Goal: Information Seeking & Learning: Learn about a topic

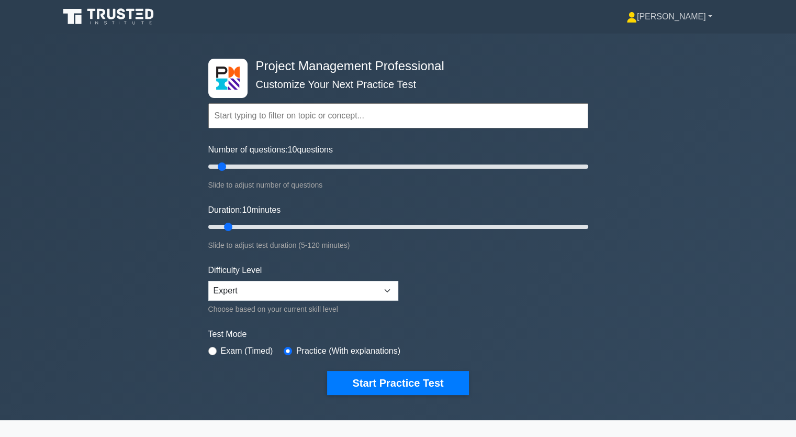
click at [710, 15] on link "[PERSON_NAME]" at bounding box center [669, 16] width 136 height 21
click at [611, 39] on link "Profile" at bounding box center [643, 41] width 83 height 17
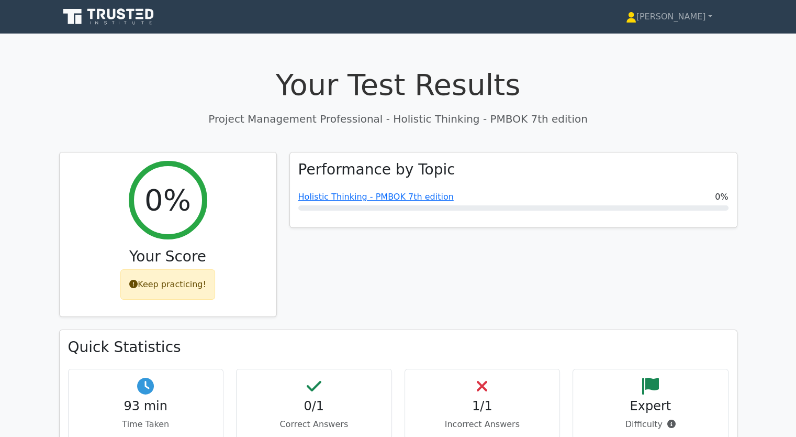
click at [641, 104] on div "Your Test Results Project Management Professional - Holistic Thinking - PMBOK 7…" at bounding box center [398, 96] width 678 height 59
click at [365, 195] on link "Holistic Thinking - PMBOK 7th edition" at bounding box center [375, 194] width 155 height 10
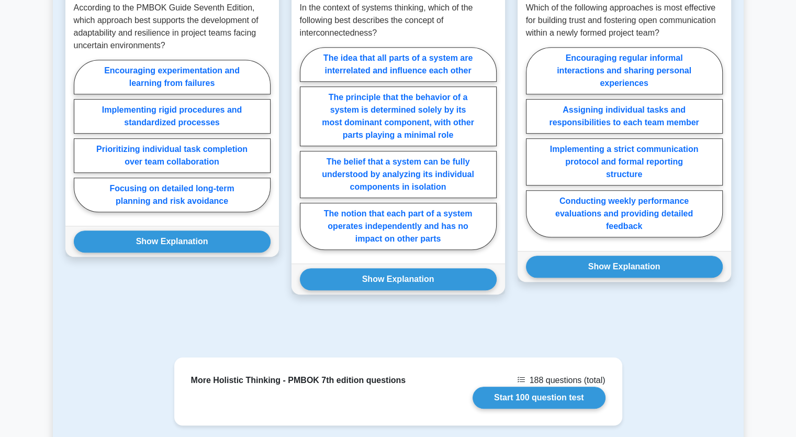
scroll to position [680, 0]
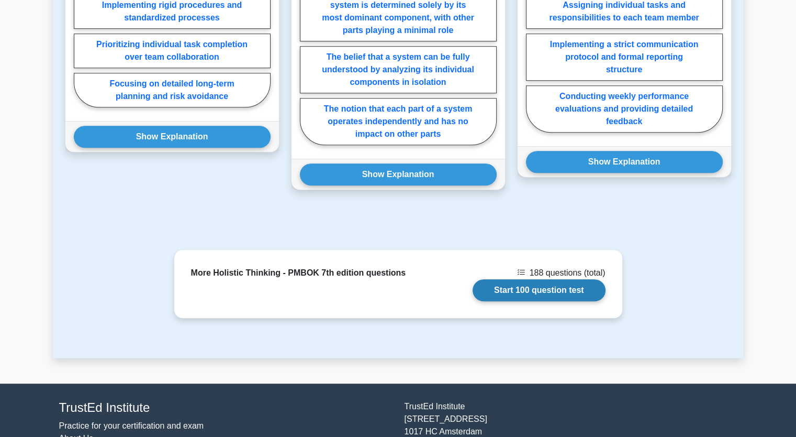
click at [553, 279] on link "Start 100 question test" at bounding box center [539, 290] width 133 height 22
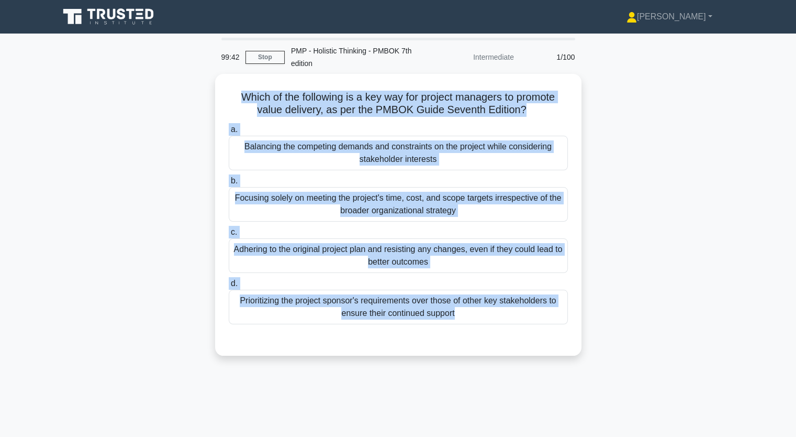
drag, startPoint x: 237, startPoint y: 93, endPoint x: 509, endPoint y: 399, distance: 409.3
click at [508, 404] on div "99:42 Stop PMP - Holistic Thinking - PMBOK 7th edition Intermediate 1/100 Which…" at bounding box center [398, 299] width 691 height 523
copy div "Which of the following is a key way for project managers to promote value deliv…"
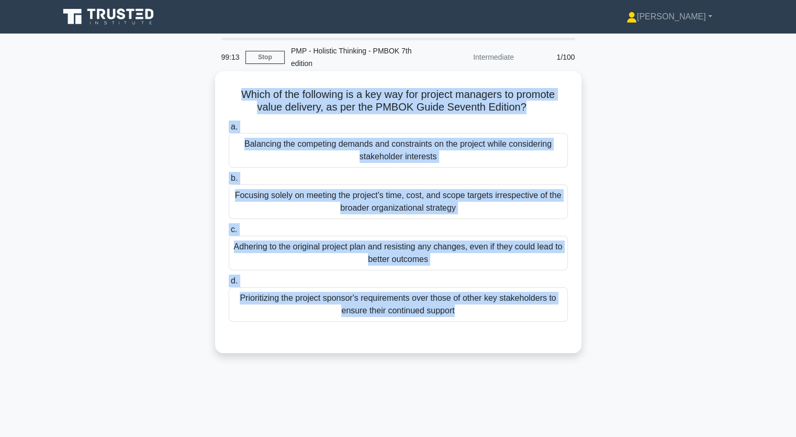
click at [407, 302] on div "Prioritizing the project sponsor's requirements over those of other key stakeho…" at bounding box center [398, 304] width 339 height 35
click at [229, 284] on input "d. Prioritizing the project sponsor's requirements over those of other key stak…" at bounding box center [229, 280] width 0 height 7
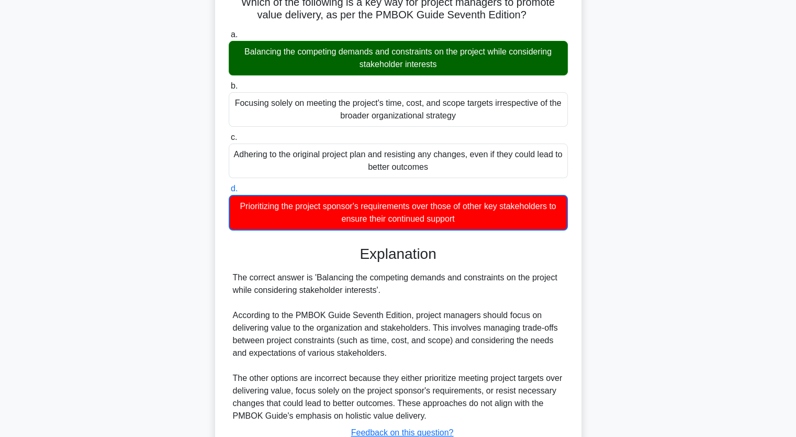
scroll to position [172, 0]
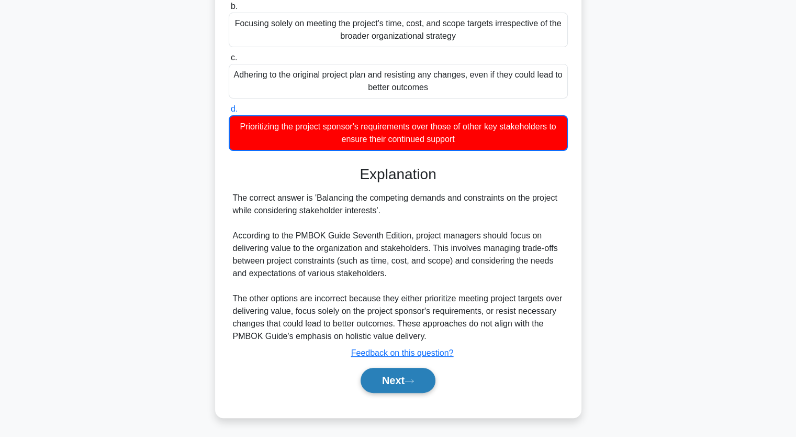
click at [406, 376] on button "Next" at bounding box center [398, 379] width 75 height 25
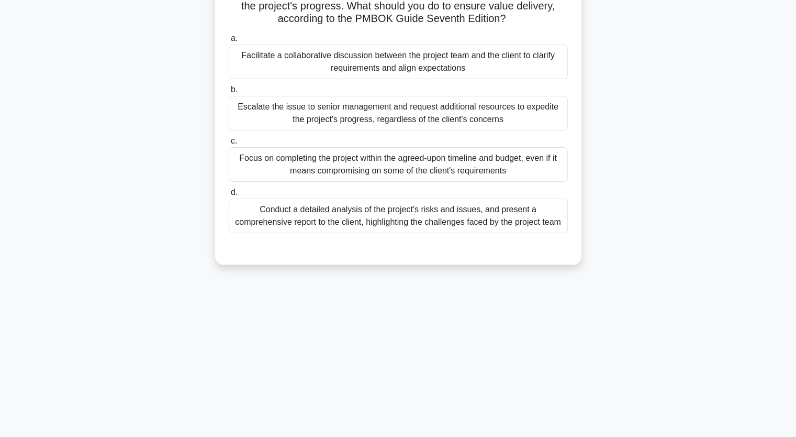
scroll to position [0, 0]
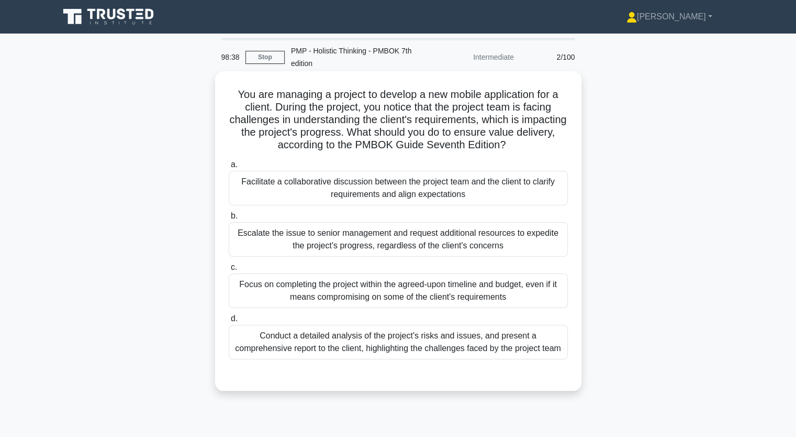
click at [442, 332] on div "Conduct a detailed analysis of the project's risks and issues, and present a co…" at bounding box center [398, 342] width 339 height 35
click at [229, 322] on input "d. Conduct a detailed analysis of the project's risks and issues, and present a…" at bounding box center [229, 318] width 0 height 7
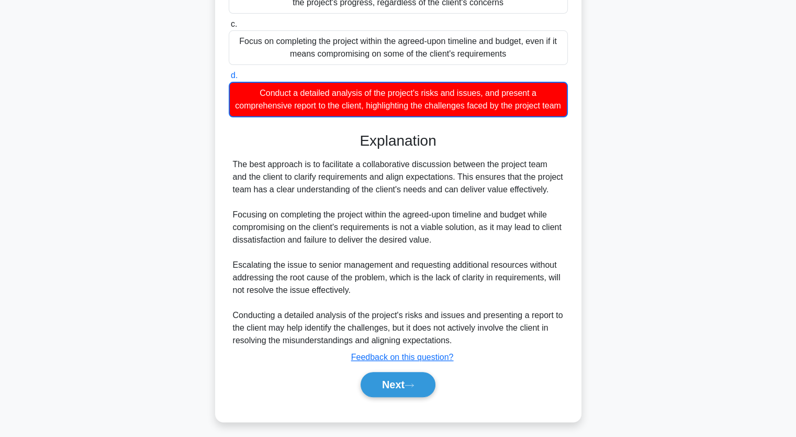
scroll to position [260, 0]
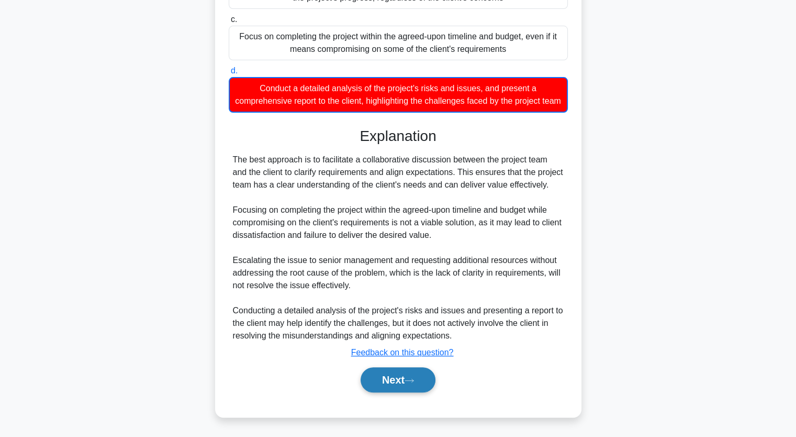
click at [400, 385] on button "Next" at bounding box center [398, 379] width 75 height 25
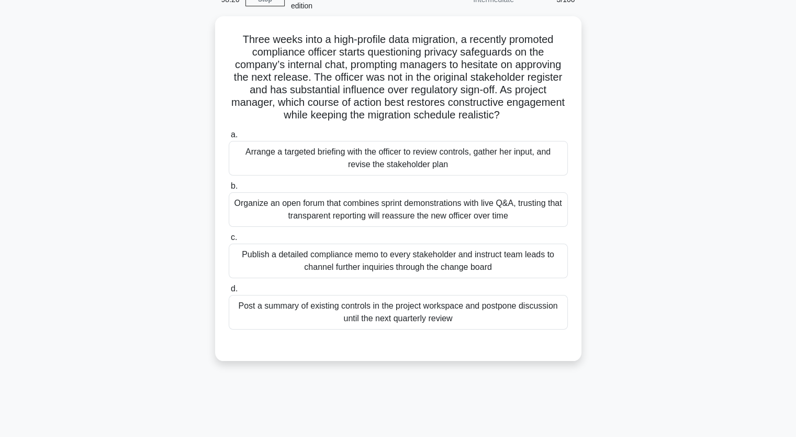
scroll to position [0, 0]
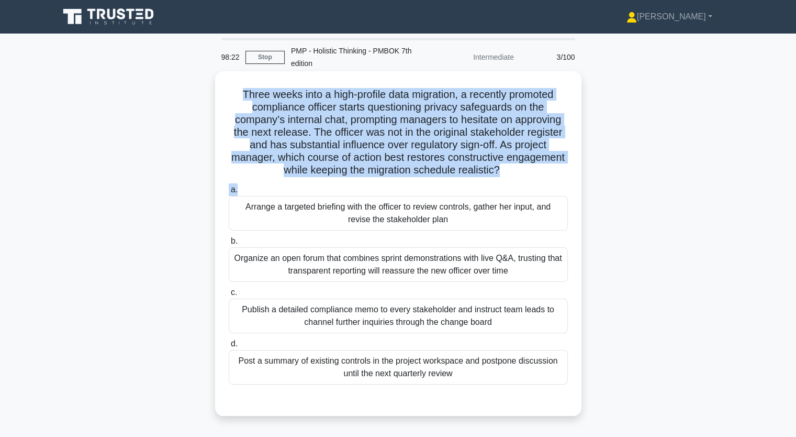
drag, startPoint x: 238, startPoint y: 94, endPoint x: 547, endPoint y: 181, distance: 321.3
click at [547, 182] on div "Three weeks into a high-profile data migration, a recently promoted compliance …" at bounding box center [398, 243] width 358 height 336
copy div "Three weeks into a high-profile data migration, a recently promoted compliance …"
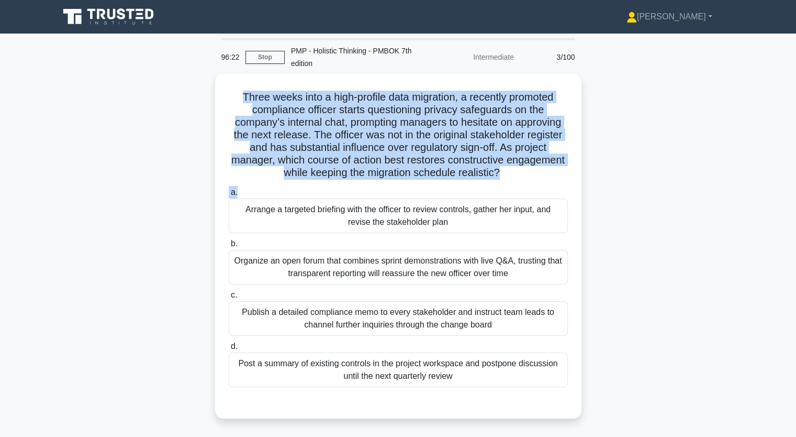
scroll to position [52, 0]
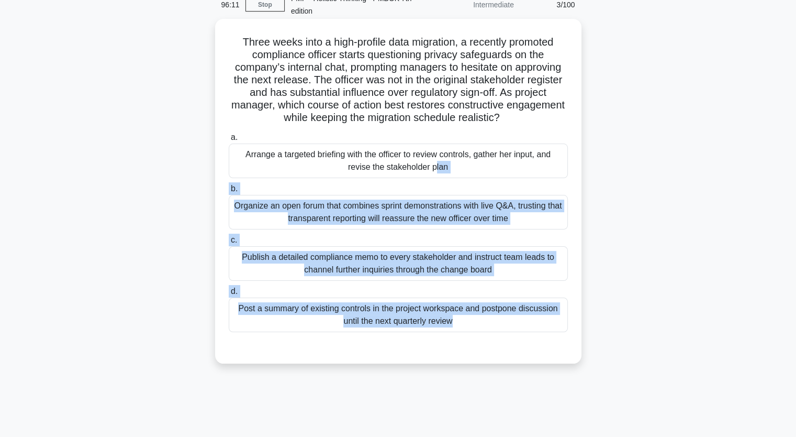
drag, startPoint x: 245, startPoint y: 153, endPoint x: 493, endPoint y: 341, distance: 311.2
click at [493, 341] on div "a. Arrange a targeted briefing with the officer to review controls, gather her …" at bounding box center [398, 240] width 341 height 222
copy div "Arrange a targeted briefing with the officer to review controls, gather her inp…"
click at [395, 266] on div "Publish a detailed compliance memo to every stakeholder and instruct team leads…" at bounding box center [398, 263] width 339 height 35
click at [229, 243] on input "c. Publish a detailed compliance memo to every stakeholder and instruct team le…" at bounding box center [229, 240] width 0 height 7
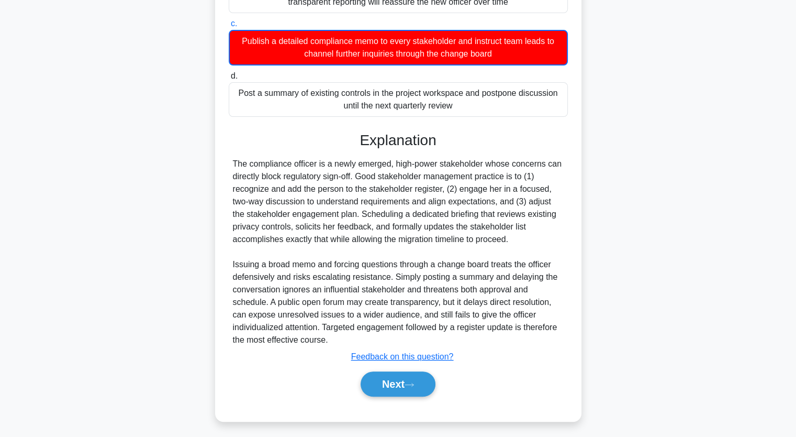
scroll to position [272, 0]
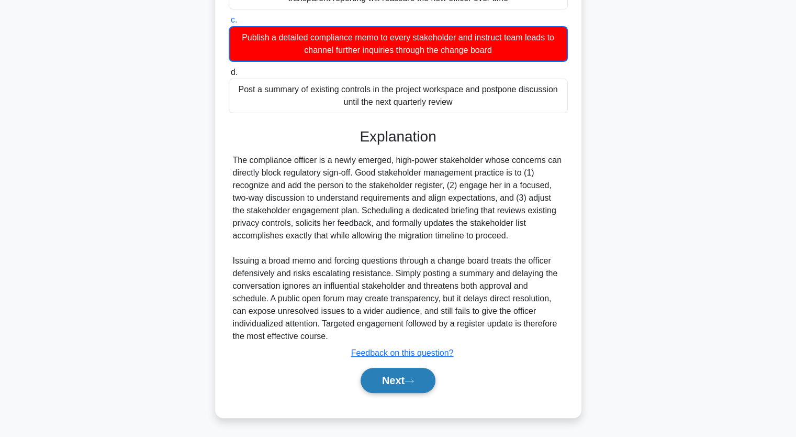
click at [404, 384] on button "Next" at bounding box center [398, 379] width 75 height 25
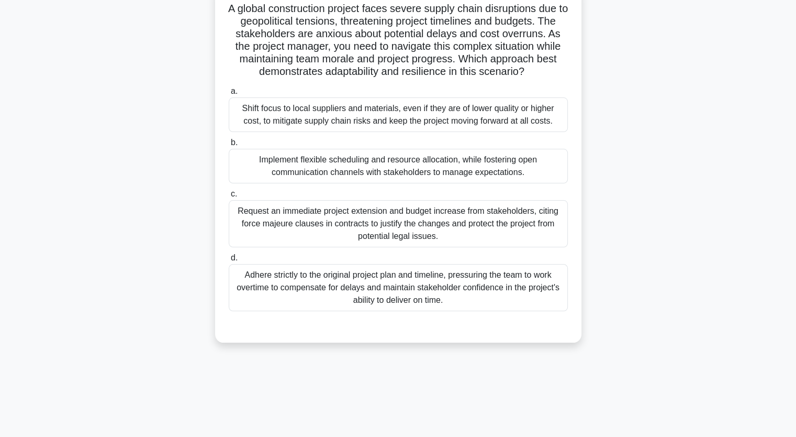
scroll to position [25, 0]
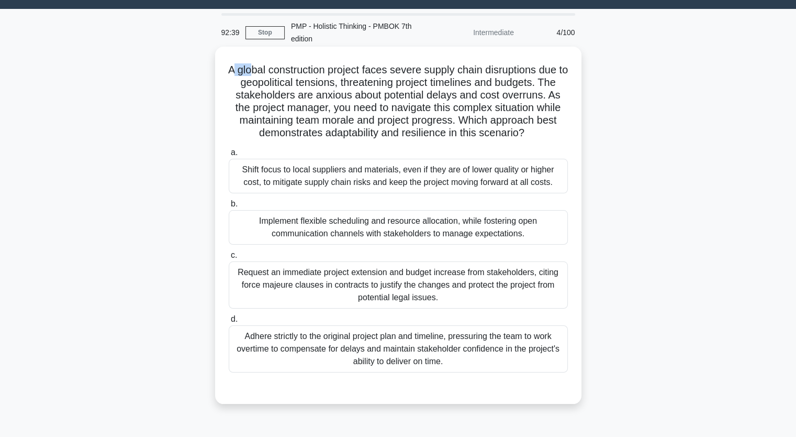
drag, startPoint x: 234, startPoint y: 65, endPoint x: 255, endPoint y: 66, distance: 21.5
click at [255, 66] on h5 "A global construction project faces severe supply chain disruptions due to geop…" at bounding box center [398, 101] width 341 height 76
drag, startPoint x: 228, startPoint y: 69, endPoint x: 263, endPoint y: 81, distance: 36.8
click at [259, 74] on h5 "A global construction project faces severe supply chain disruptions due to geop…" at bounding box center [398, 101] width 341 height 76
drag, startPoint x: 241, startPoint y: 79, endPoint x: 405, endPoint y: 149, distance: 178.2
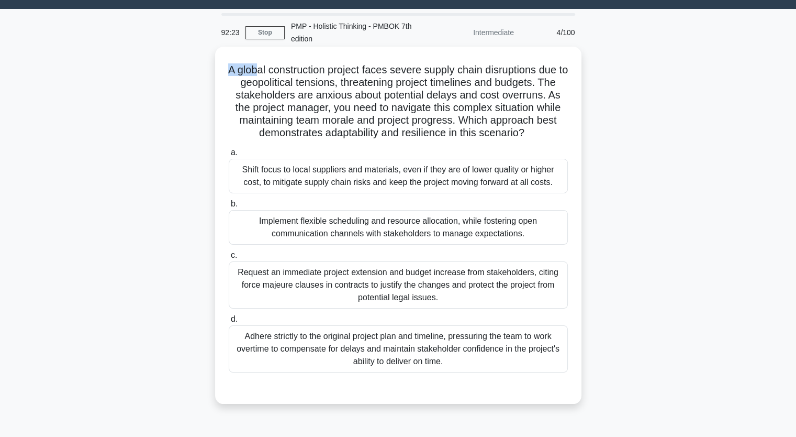
click at [569, 371] on div "A global construction project faces severe supply chain disruptions due to geop…" at bounding box center [398, 225] width 358 height 349
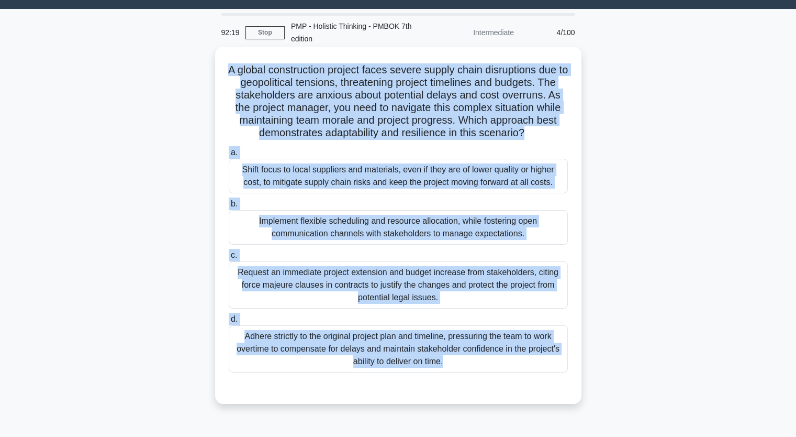
drag, startPoint x: 230, startPoint y: 68, endPoint x: 501, endPoint y: 377, distance: 411.0
click at [501, 377] on div "A global construction project faces severe supply chain disruptions due to geop…" at bounding box center [398, 225] width 358 height 349
copy div "A global construction project faces severe supply chain disruptions due to geop…"
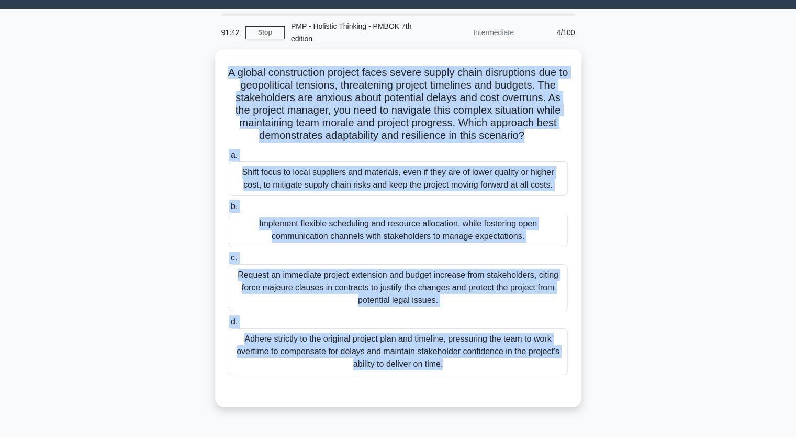
drag, startPoint x: 102, startPoint y: 94, endPoint x: 134, endPoint y: 76, distance: 36.6
click at [134, 76] on div "A global construction project faces severe supply chain disruptions due to geop…" at bounding box center [398, 234] width 691 height 370
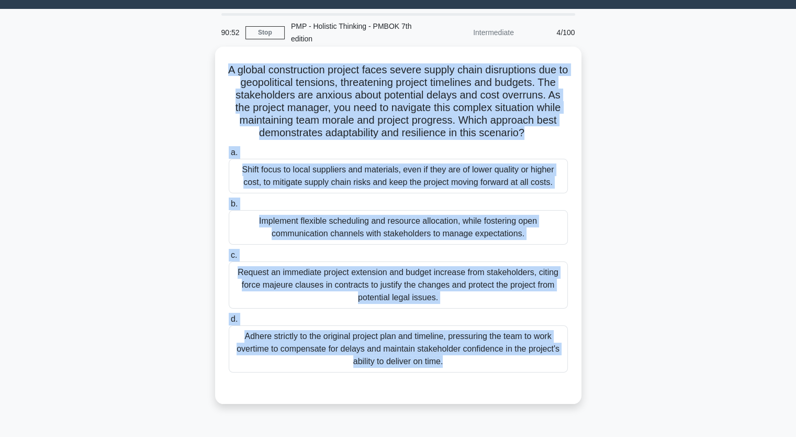
scroll to position [77, 0]
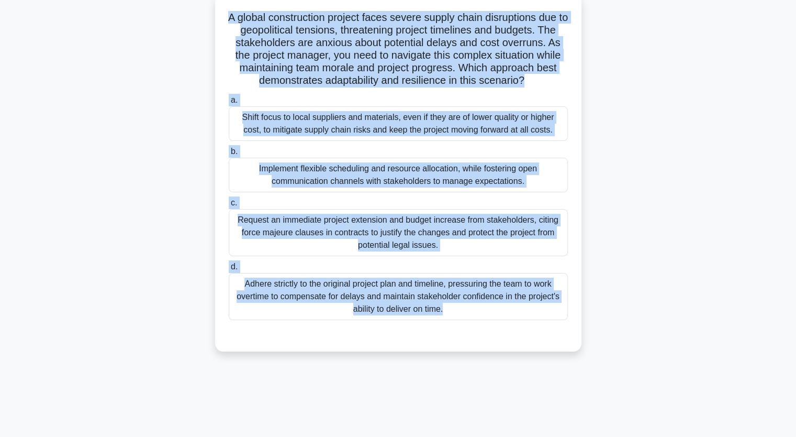
click at [293, 131] on div "Shift focus to local suppliers and materials, even if they are of lower quality…" at bounding box center [398, 123] width 339 height 35
click at [229, 104] on input "a. Shift focus to local suppliers and materials, even if they are of lower qual…" at bounding box center [229, 100] width 0 height 7
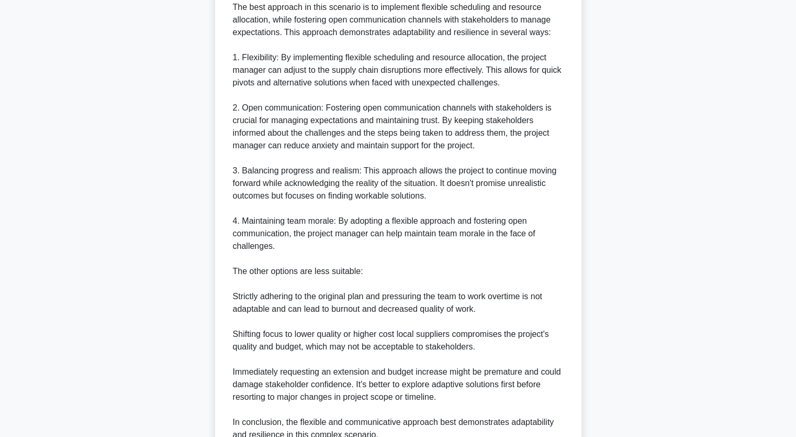
scroll to position [536, 0]
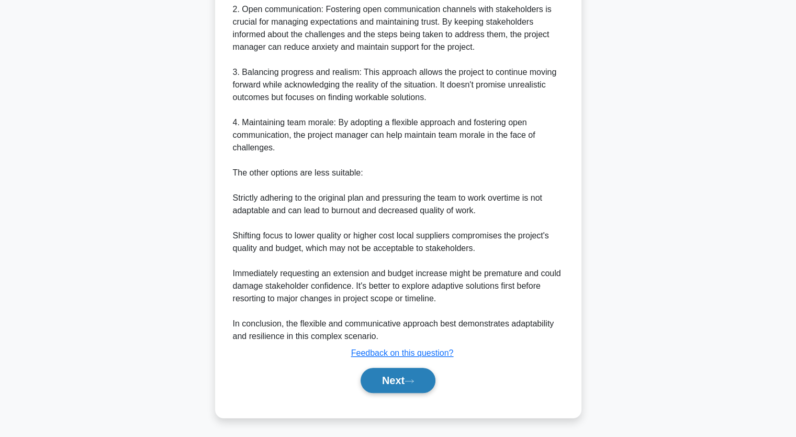
click at [415, 376] on button "Next" at bounding box center [398, 379] width 75 height 25
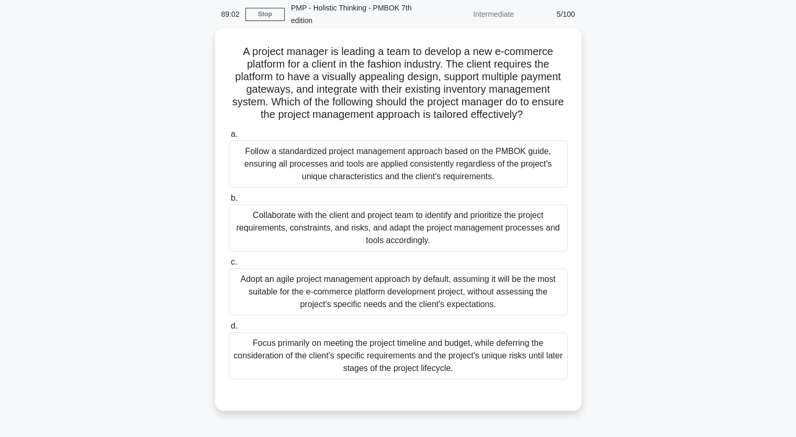
scroll to position [0, 0]
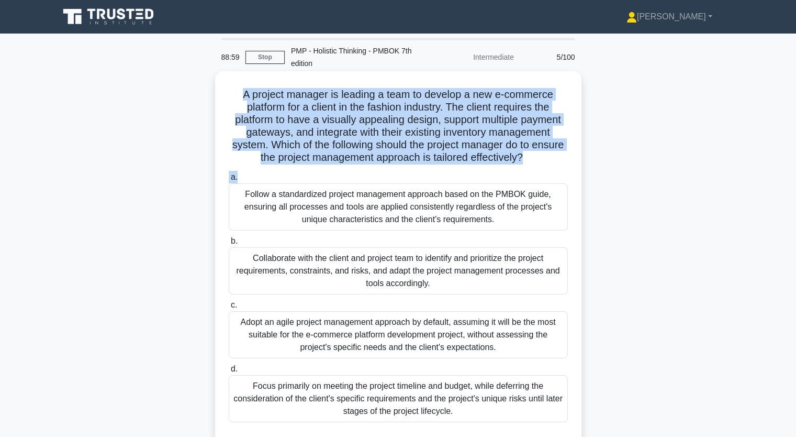
drag, startPoint x: 241, startPoint y: 94, endPoint x: 549, endPoint y: 168, distance: 317.1
click at [550, 169] on div "A project manager is leading a team to develop a new e-commerce platform for a …" at bounding box center [398, 262] width 358 height 374
copy div "A project manager is leading a team to develop a new e-commerce platform for a …"
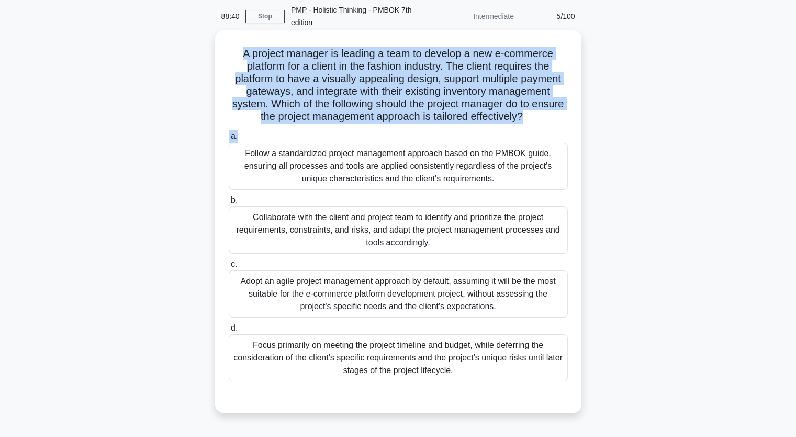
scroll to position [52, 0]
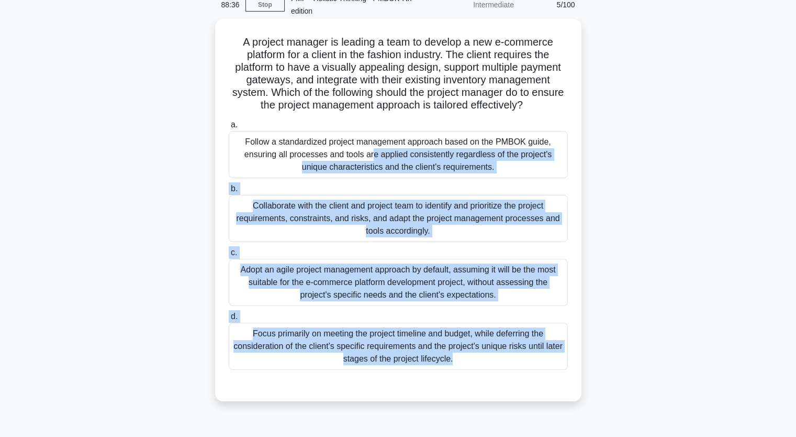
drag, startPoint x: 247, startPoint y: 137, endPoint x: 485, endPoint y: 375, distance: 337.2
click at [485, 377] on div "a. Follow a standardized project management approach based on the PMBOK guide, …" at bounding box center [398, 252] width 341 height 272
copy div "Follow a standardized project management approach based on the PMBOK guide, ens…"
click at [393, 342] on div "Focus primarily on meeting the project timeline and budget, while deferring the…" at bounding box center [398, 345] width 339 height 47
click at [229, 320] on input "d. Focus primarily on meeting the project timeline and budget, while deferring …" at bounding box center [229, 316] width 0 height 7
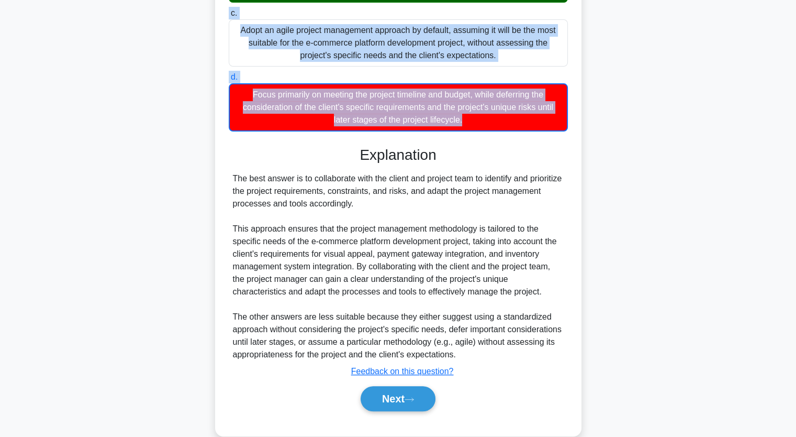
scroll to position [310, 0]
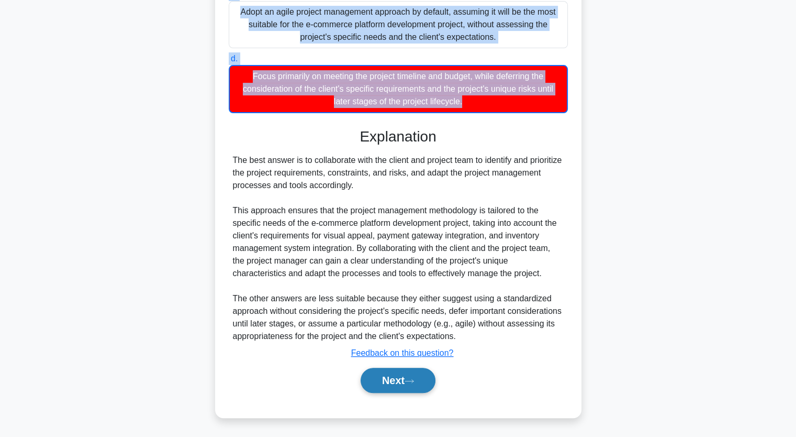
click at [395, 382] on button "Next" at bounding box center [398, 379] width 75 height 25
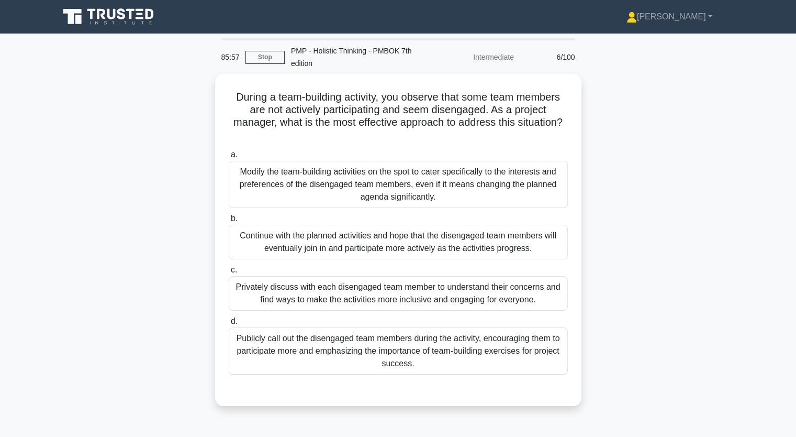
scroll to position [0, 0]
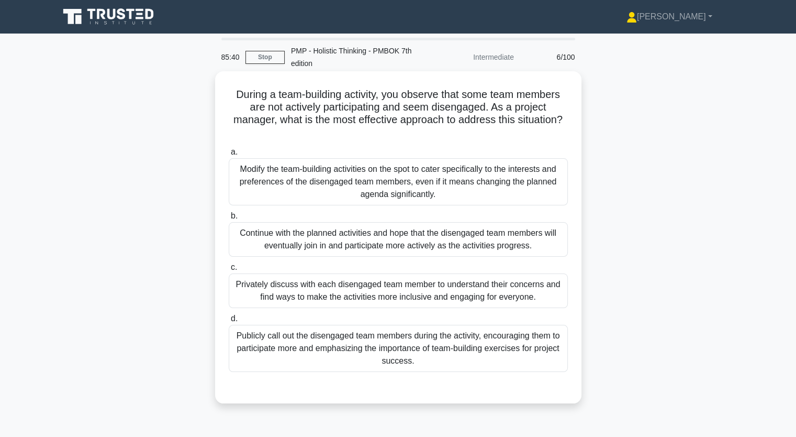
drag, startPoint x: 234, startPoint y: 95, endPoint x: 510, endPoint y: 140, distance: 279.6
click at [510, 140] on div "During a team-building activity, you observe that some team members are not act…" at bounding box center [398, 236] width 358 height 323
drag, startPoint x: 506, startPoint y: 147, endPoint x: 440, endPoint y: 136, distance: 66.9
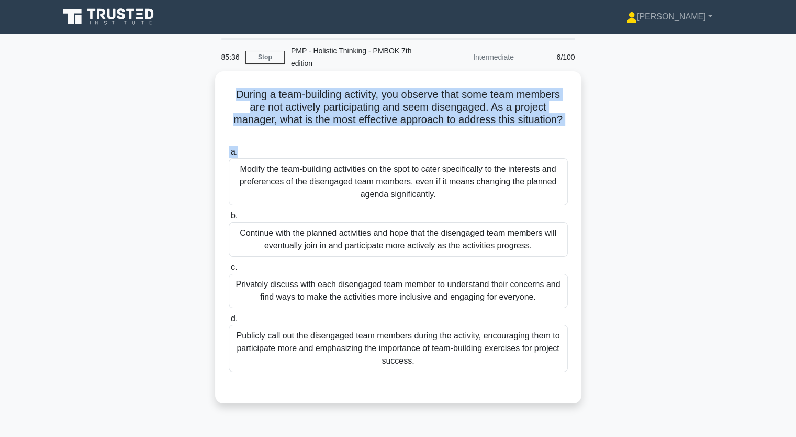
drag, startPoint x: 440, startPoint y: 136, endPoint x: 549, endPoint y: 149, distance: 109.7
click at [549, 149] on div "During a team-building activity, you observe that some team members are not act…" at bounding box center [398, 236] width 358 height 323
copy div "During a team-building activity, you observe that some team members are not act…"
drag, startPoint x: 242, startPoint y: 167, endPoint x: 484, endPoint y: 365, distance: 312.1
click at [484, 365] on div "a. Modify the team-building activities on the spot to cater specifically to the…" at bounding box center [398, 258] width 352 height 230
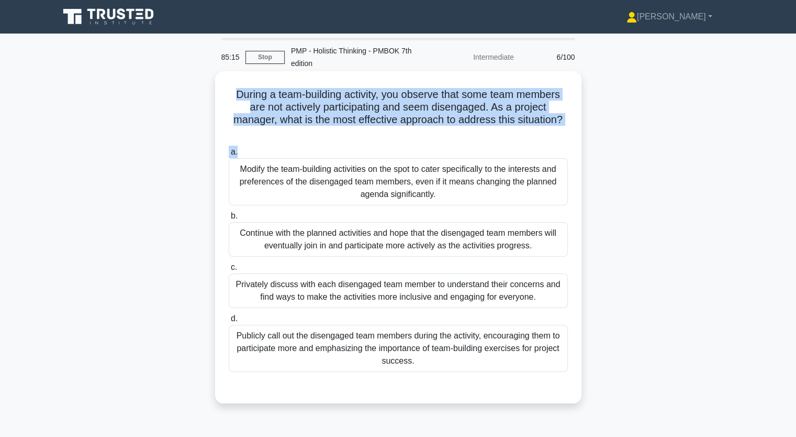
copy div "odify the team-building activities on the spot to cater specifically to the int…"
click at [247, 293] on div "Privately discuss with each disengaged team member to understand their concerns…" at bounding box center [398, 290] width 339 height 35
click at [229, 271] on input "c. Privately discuss with each disengaged team member to understand their conce…" at bounding box center [229, 267] width 0 height 7
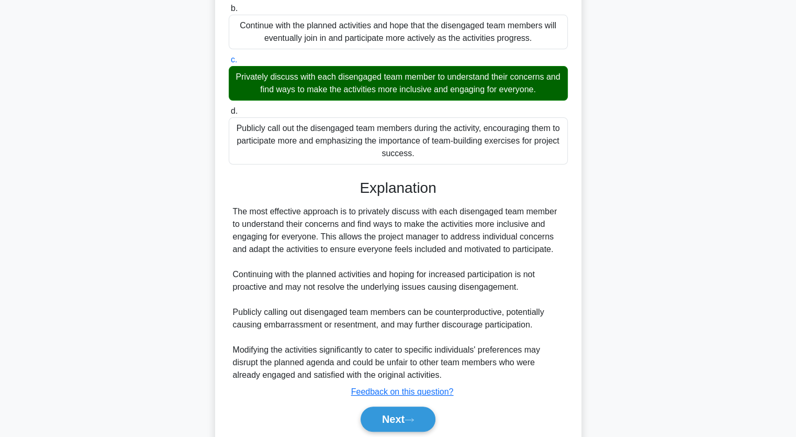
scroll to position [246, 0]
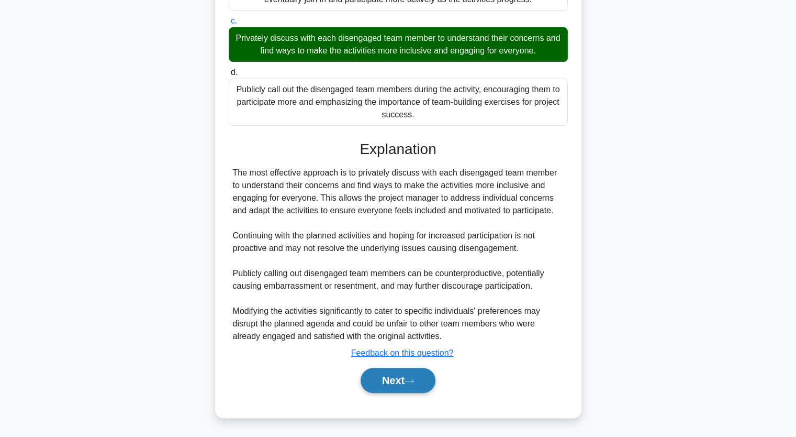
click at [402, 384] on button "Next" at bounding box center [398, 379] width 75 height 25
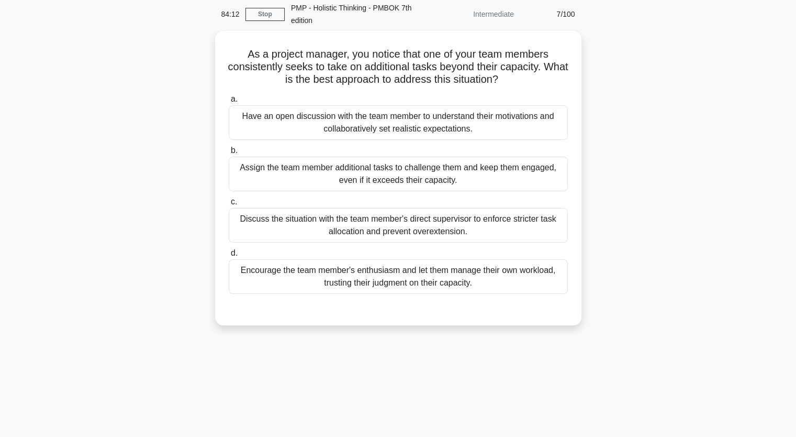
scroll to position [0, 0]
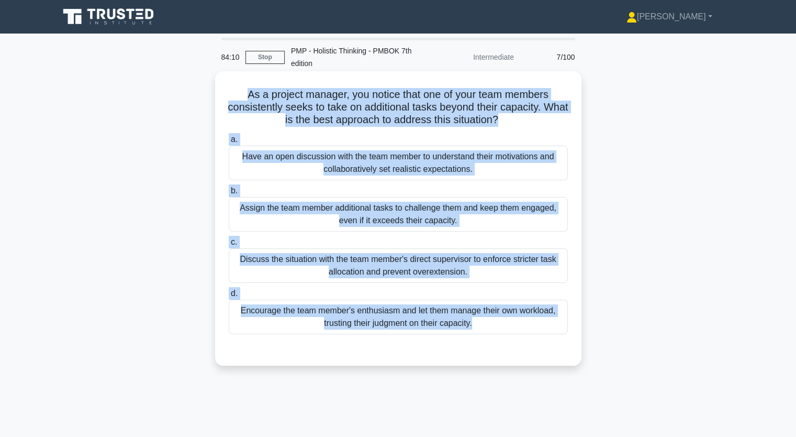
drag, startPoint x: 239, startPoint y: 92, endPoint x: 459, endPoint y: 352, distance: 341.3
click at [458, 352] on div "As a project manager, you notice that one of your team members consistently see…" at bounding box center [398, 218] width 358 height 286
copy div "As a project manager, you notice that one of your team members consistently see…"
click at [278, 273] on div "Discuss the situation with the team member's direct supervisor to enforce stric…" at bounding box center [398, 265] width 339 height 35
click at [229, 245] on input "c. Discuss the situation with the team member's direct supervisor to enforce st…" at bounding box center [229, 242] width 0 height 7
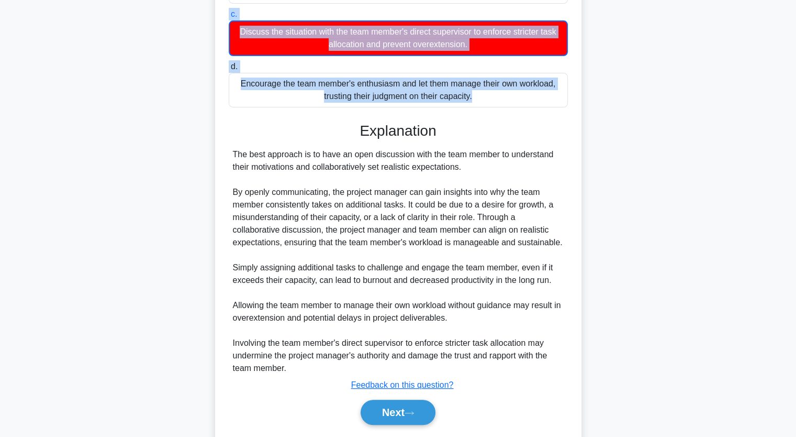
scroll to position [260, 0]
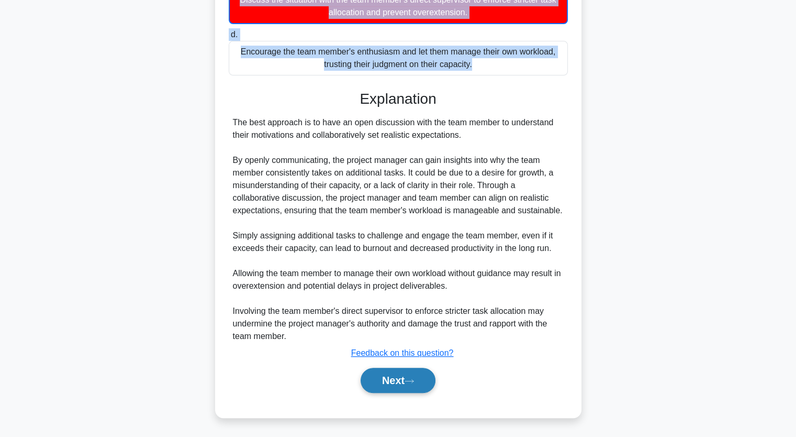
click at [406, 383] on button "Next" at bounding box center [398, 379] width 75 height 25
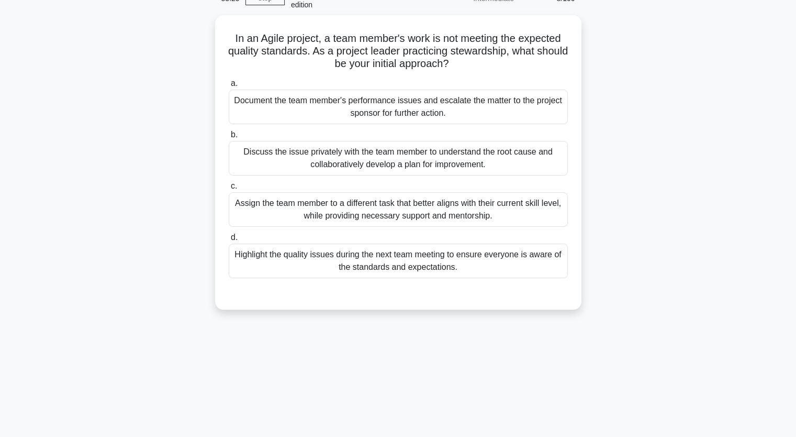
scroll to position [0, 0]
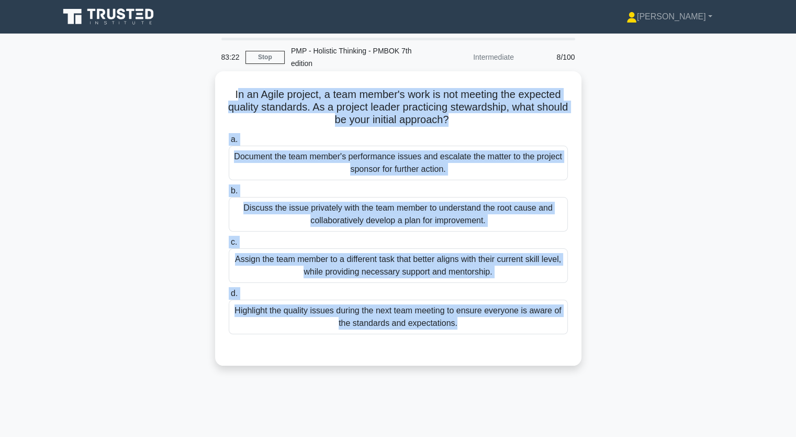
drag, startPoint x: 235, startPoint y: 94, endPoint x: 474, endPoint y: 334, distance: 339.4
click at [474, 338] on div "In an Agile project, a team member's work is not meeting the expected quality s…" at bounding box center [398, 218] width 358 height 286
copy div "n an Agile project, a team member's work is not meeting the expected quality st…"
click at [350, 212] on div "Discuss the issue privately with the team member to understand the root cause a…" at bounding box center [398, 214] width 339 height 35
click at [229, 194] on input "b. Discuss the issue privately with the team member to understand the root caus…" at bounding box center [229, 190] width 0 height 7
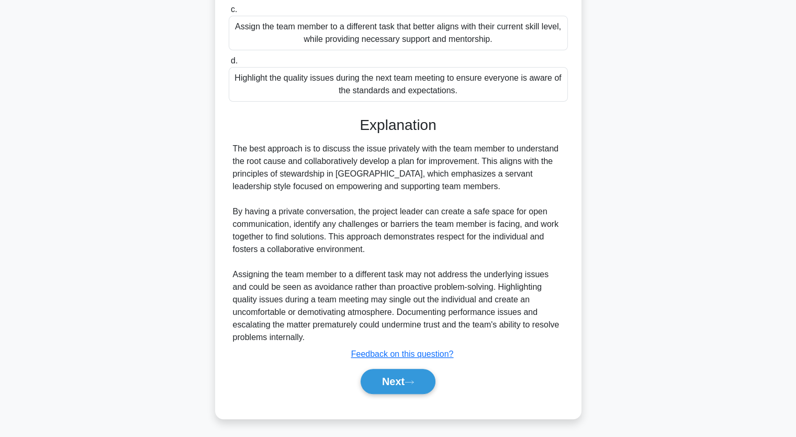
scroll to position [233, 0]
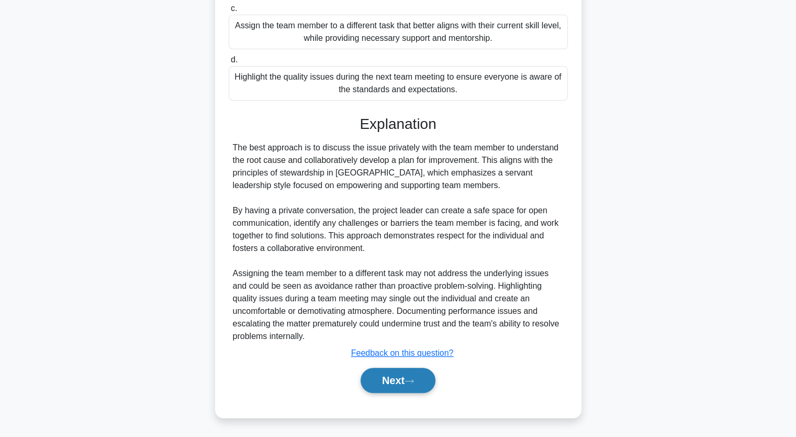
click at [402, 378] on button "Next" at bounding box center [398, 379] width 75 height 25
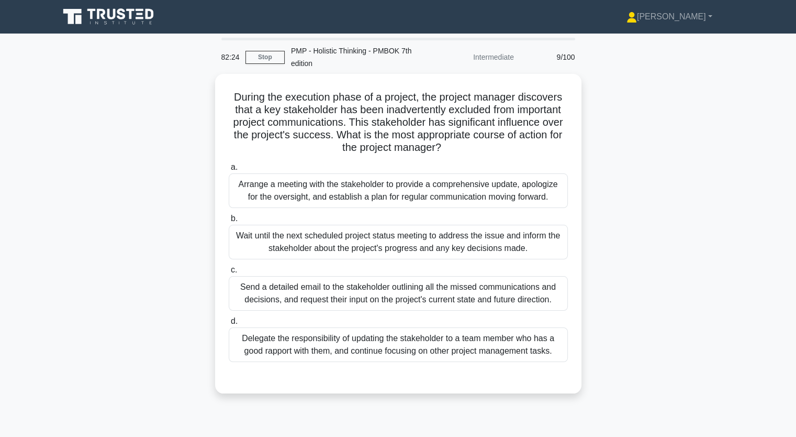
scroll to position [0, 0]
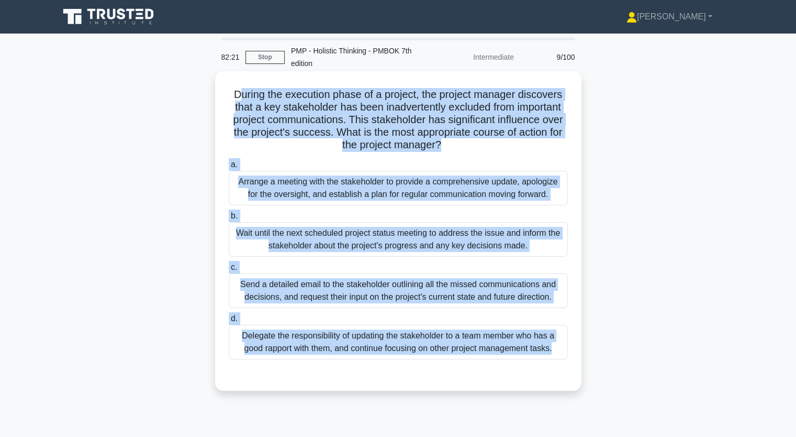
drag, startPoint x: 238, startPoint y: 94, endPoint x: 536, endPoint y: 388, distance: 418.6
click at [536, 388] on div "During the execution phase of a project, the project manager discovers that a k…" at bounding box center [398, 230] width 366 height 319
click at [297, 288] on div "Send a detailed email to the stakeholder outlining all the missed communication…" at bounding box center [398, 290] width 339 height 35
click at [229, 271] on input "c. Send a detailed email to the stakeholder outlining all the missed communicat…" at bounding box center [229, 267] width 0 height 7
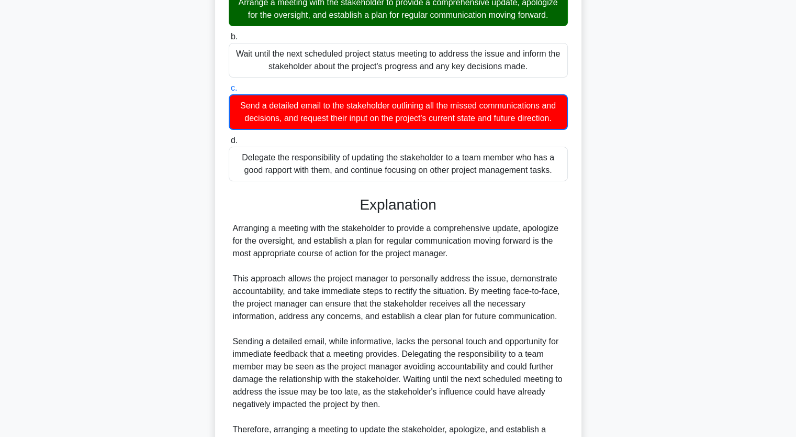
scroll to position [297, 0]
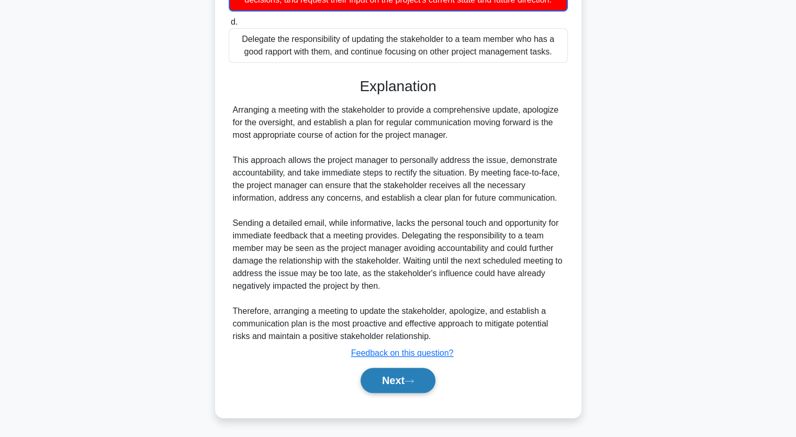
click at [406, 375] on button "Next" at bounding box center [398, 379] width 75 height 25
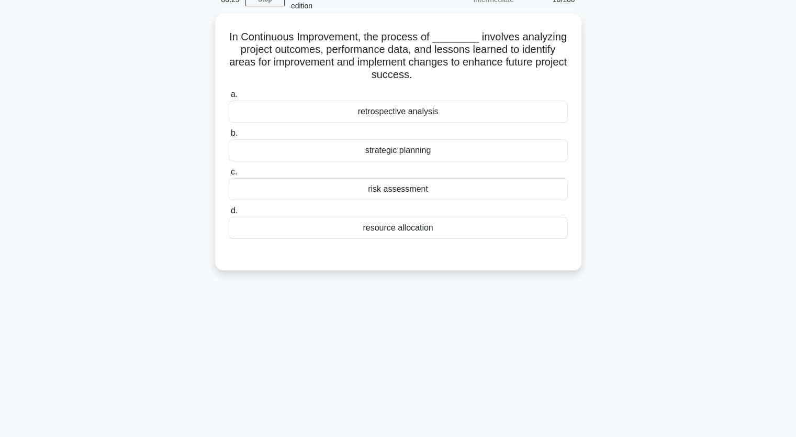
scroll to position [0, 0]
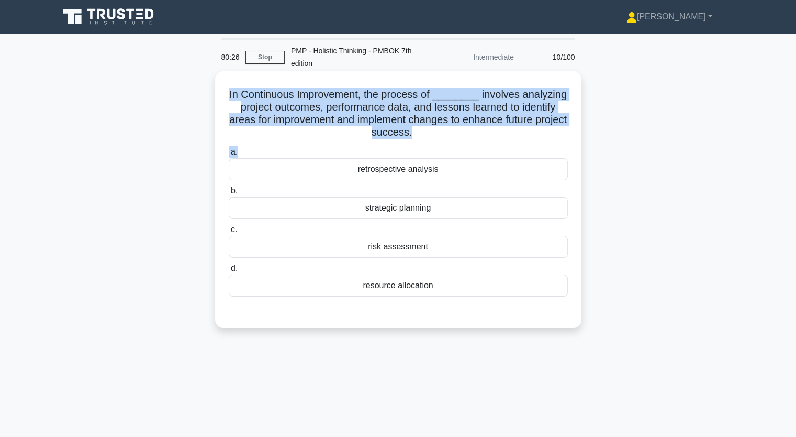
drag, startPoint x: 255, startPoint y: 95, endPoint x: 534, endPoint y: 153, distance: 285.1
click at [534, 153] on div "In Continuous Improvement, the process of ________ involves analyzing project o…" at bounding box center [398, 199] width 358 height 248
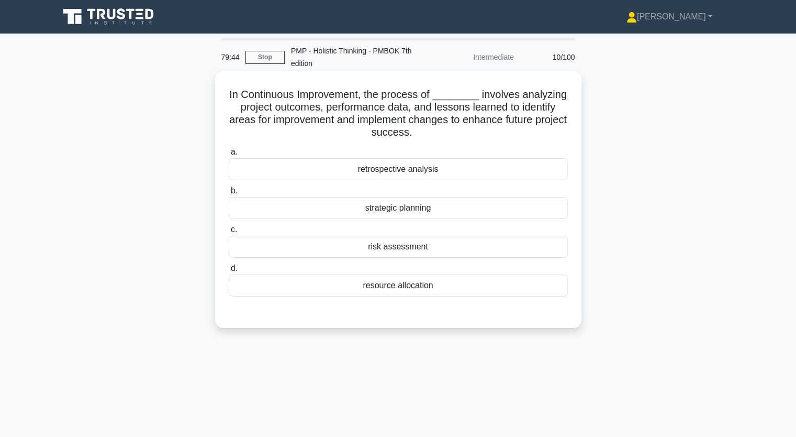
click at [415, 174] on div "retrospective analysis" at bounding box center [398, 169] width 339 height 22
click at [229, 155] on input "a. retrospective analysis" at bounding box center [229, 152] width 0 height 7
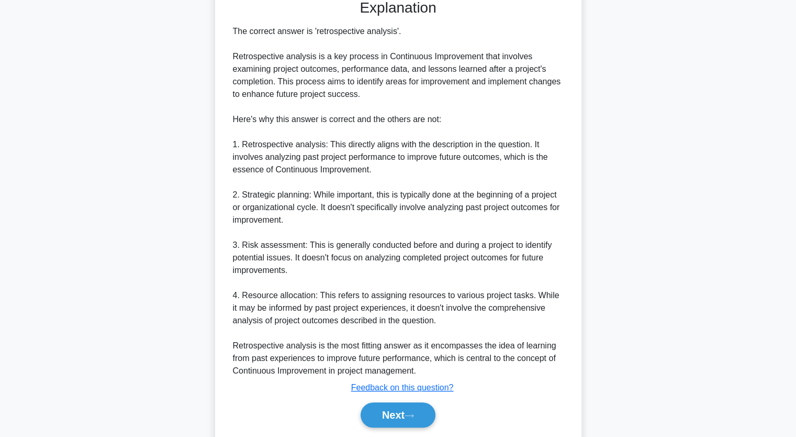
scroll to position [294, 0]
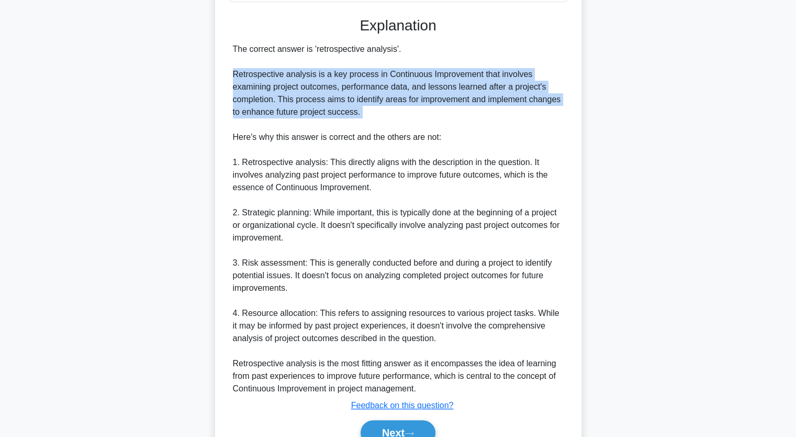
drag, startPoint x: 233, startPoint y: 74, endPoint x: 461, endPoint y: 119, distance: 232.1
click at [461, 119] on div "The correct answer is 'retrospective analysis'. Retrospective analysis is a key…" at bounding box center [398, 219] width 331 height 352
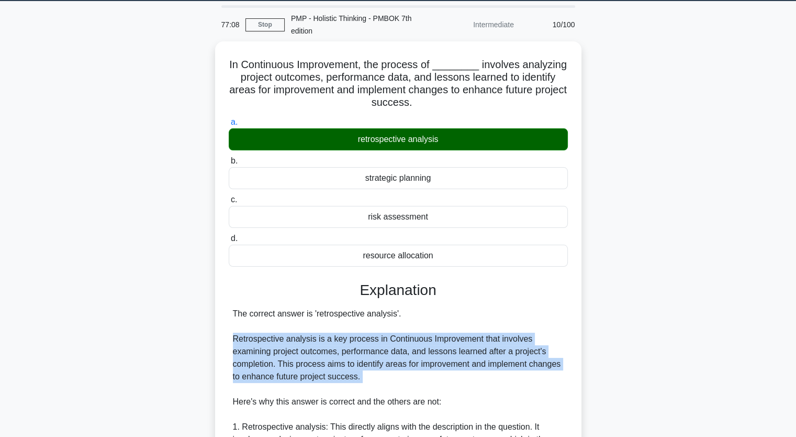
scroll to position [0, 0]
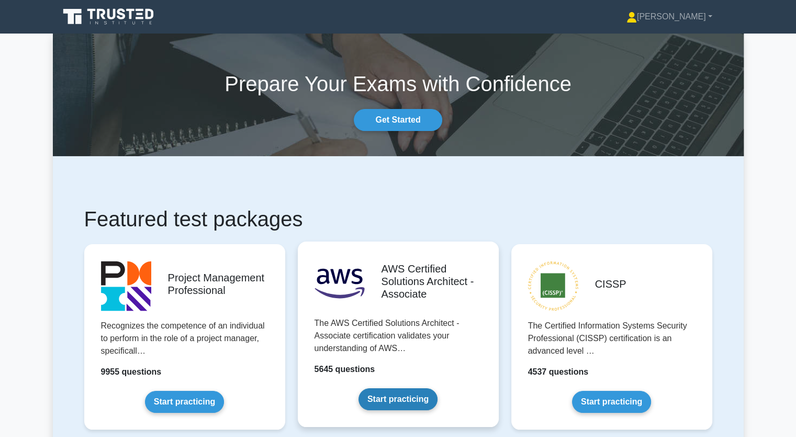
scroll to position [52, 0]
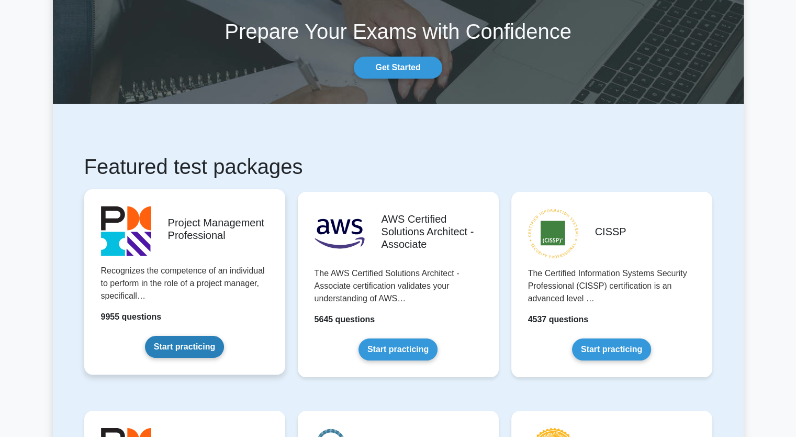
click at [180, 345] on link "Start practicing" at bounding box center [184, 346] width 79 height 22
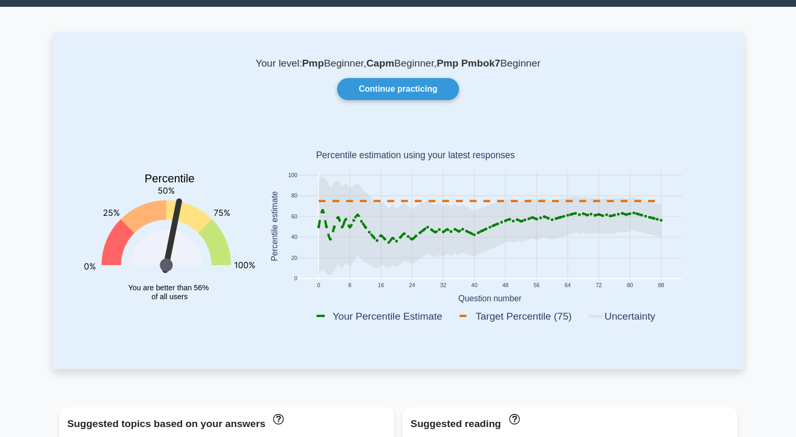
scroll to position [52, 0]
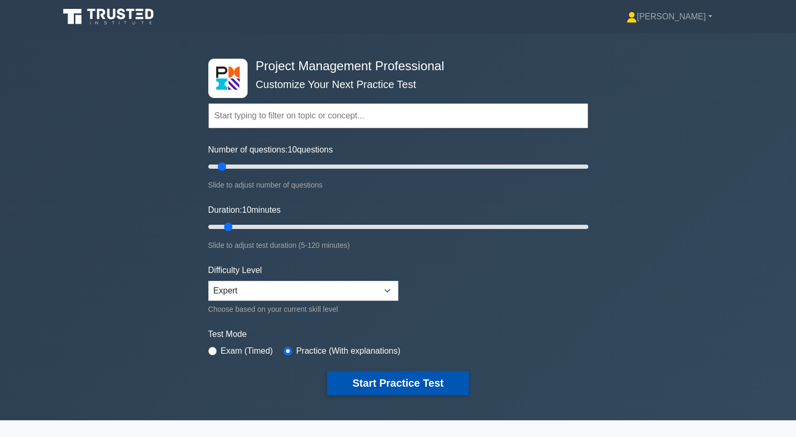
click at [353, 381] on button "Start Practice Test" at bounding box center [397, 383] width 141 height 24
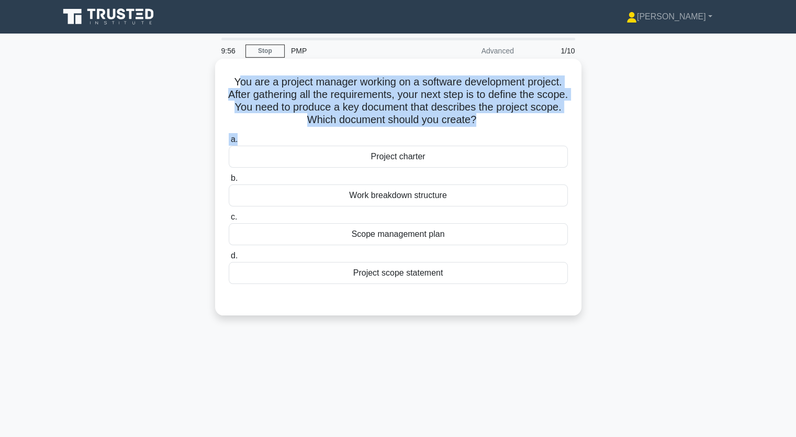
drag, startPoint x: 233, startPoint y: 82, endPoint x: 517, endPoint y: 144, distance: 290.3
click at [517, 144] on div "You are a project manager working on a software development project. After gath…" at bounding box center [398, 187] width 358 height 248
copy div "ou are a project manager working on a software development project. After gathe…"
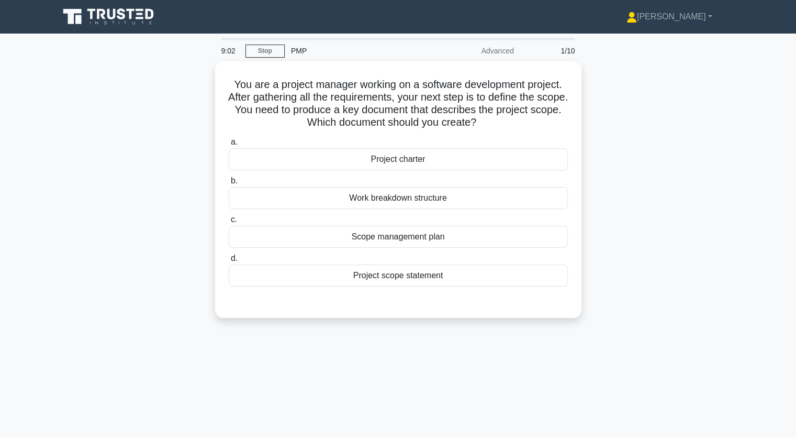
click at [541, 347] on div "9:02 Stop PMP Advanced 1/10 You are a project manager working on a software dev…" at bounding box center [398, 299] width 691 height 523
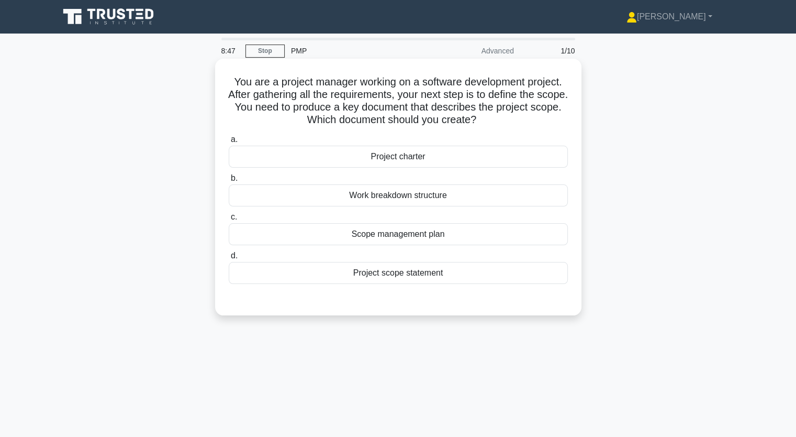
click at [390, 238] on div "Scope management plan" at bounding box center [398, 234] width 339 height 22
click at [229, 220] on input "c. Scope management plan" at bounding box center [229, 217] width 0 height 7
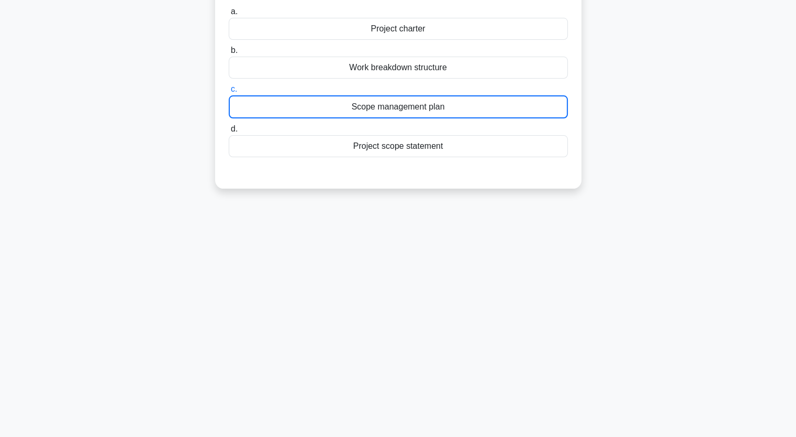
scroll to position [129, 0]
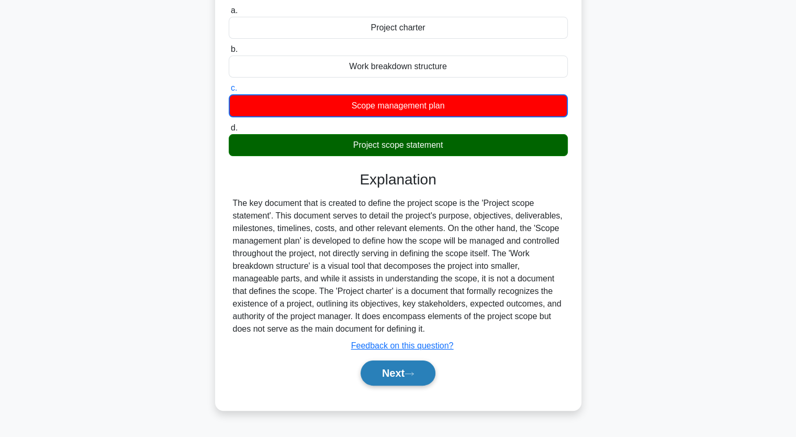
click at [402, 376] on button "Next" at bounding box center [398, 372] width 75 height 25
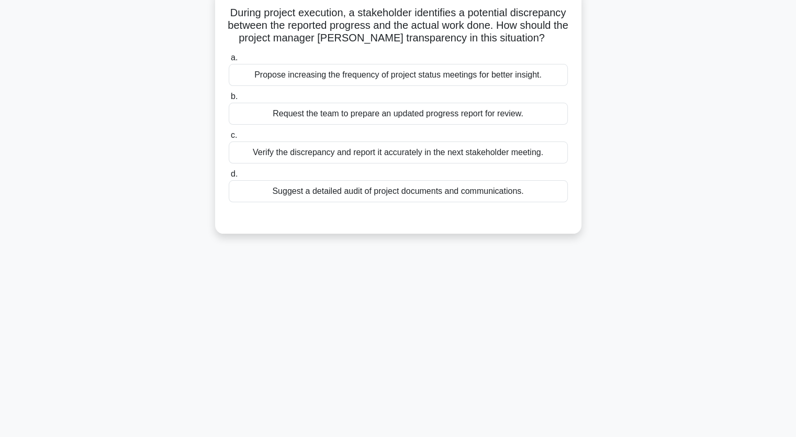
scroll to position [25, 0]
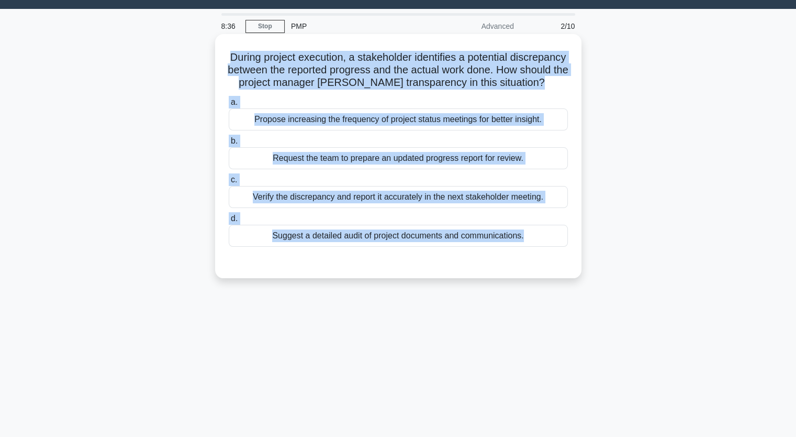
drag, startPoint x: 248, startPoint y: 52, endPoint x: 560, endPoint y: 278, distance: 384.5
click at [560, 274] on div "During project execution, a stakeholder identifies a potential discrepancy betw…" at bounding box center [398, 156] width 358 height 236
copy div "During project execution, a stakeholder identifies a potential discrepancy betw…"
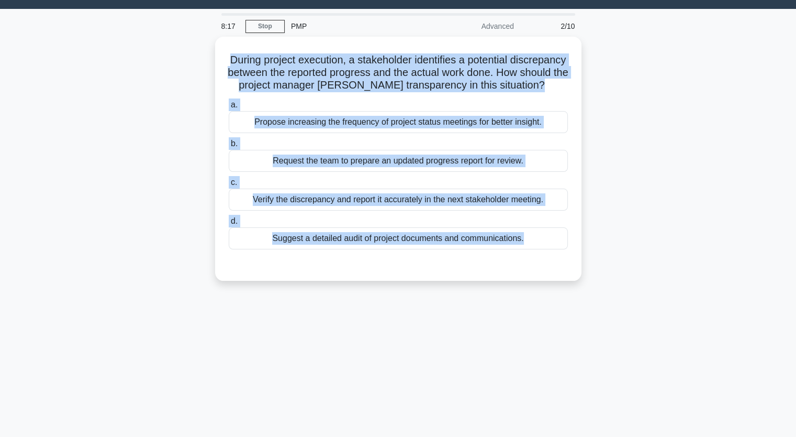
click at [140, 124] on div "During project execution, a stakeholder identifies a potential discrepancy betw…" at bounding box center [398, 165] width 691 height 256
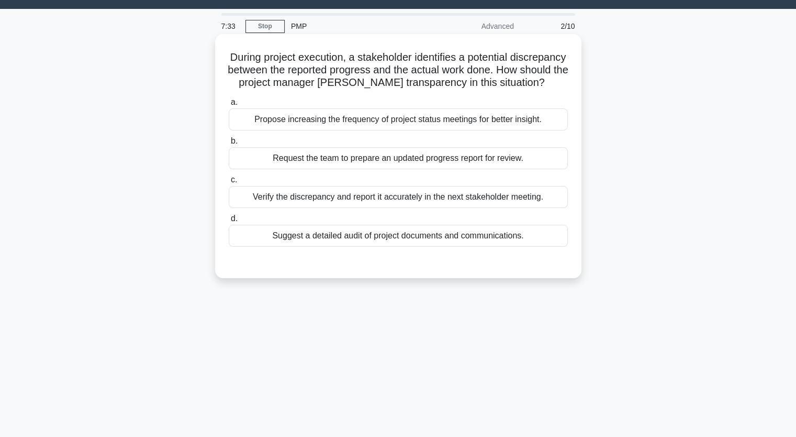
click at [396, 208] on div "Verify the discrepancy and report it accurately in the next stakeholder meeting." at bounding box center [398, 197] width 339 height 22
click at [229, 183] on input "c. Verify the discrepancy and report it accurately in the next stakeholder meet…" at bounding box center [229, 179] width 0 height 7
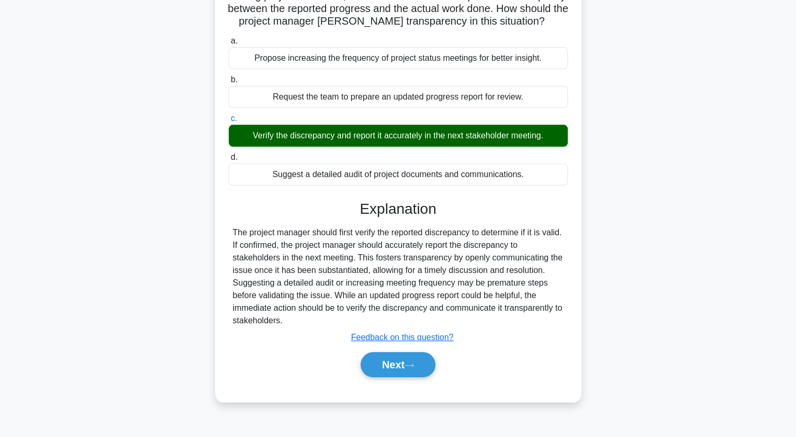
scroll to position [129, 0]
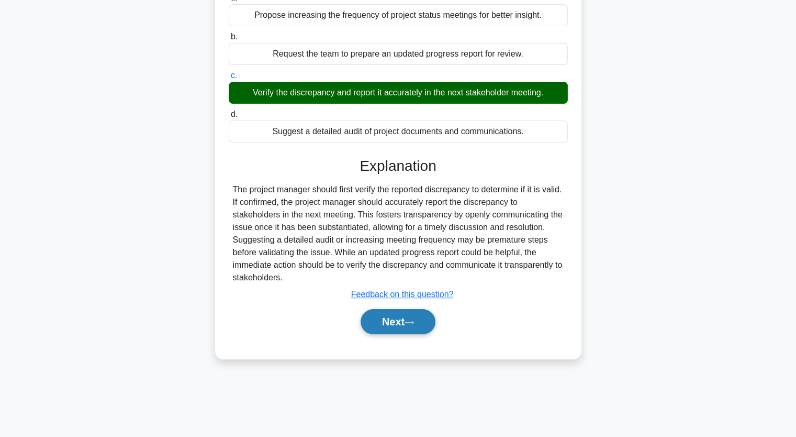
click at [401, 334] on button "Next" at bounding box center [398, 321] width 75 height 25
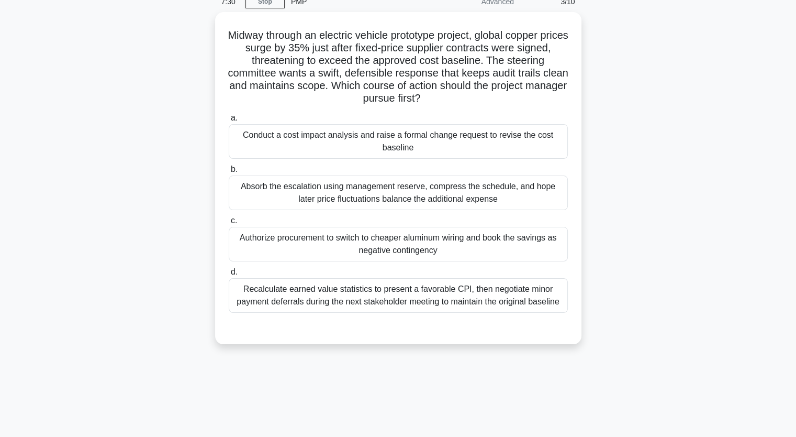
scroll to position [0, 0]
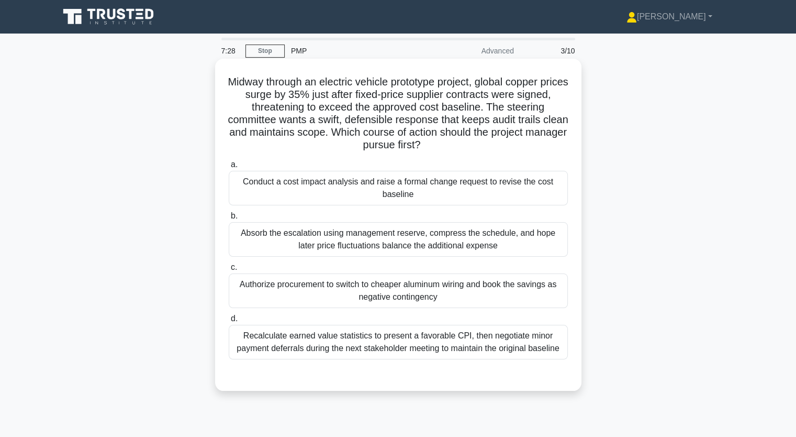
drag, startPoint x: 242, startPoint y: 86, endPoint x: 528, endPoint y: 349, distance: 388.6
click at [528, 349] on div "Midway through an electric vehicle prototype project, global copper prices surg…" at bounding box center [398, 224] width 358 height 323
copy div "idway through an electric vehicle prototype project, global copper prices surge…"
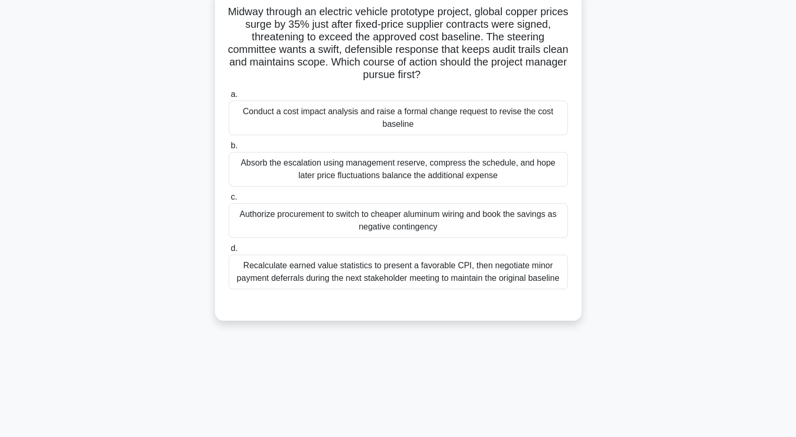
scroll to position [52, 0]
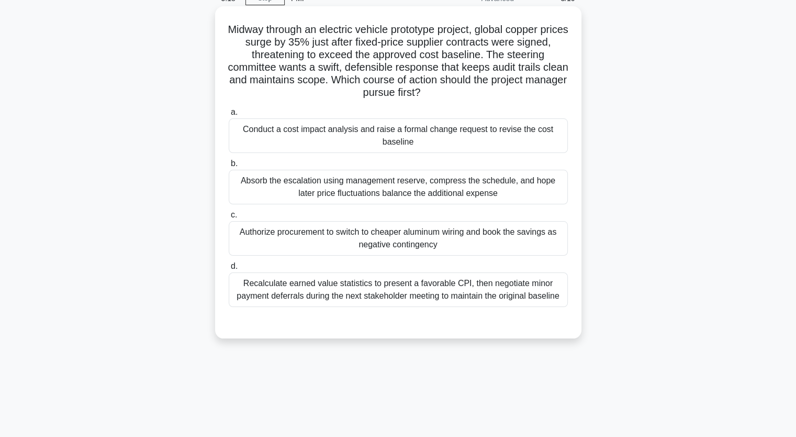
click at [429, 292] on div "Recalculate earned value statistics to present a favorable CPI, then negotiate …" at bounding box center [398, 289] width 339 height 35
click at [229, 270] on input "d. Recalculate earned value statistics to present a favorable CPI, then negotia…" at bounding box center [229, 266] width 0 height 7
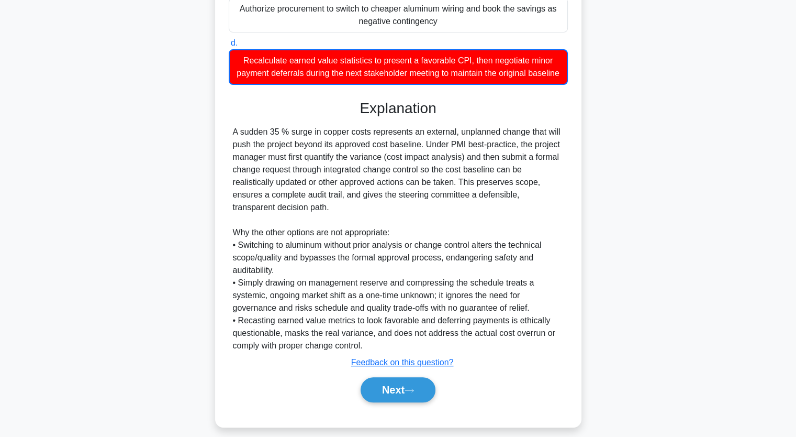
scroll to position [297, 0]
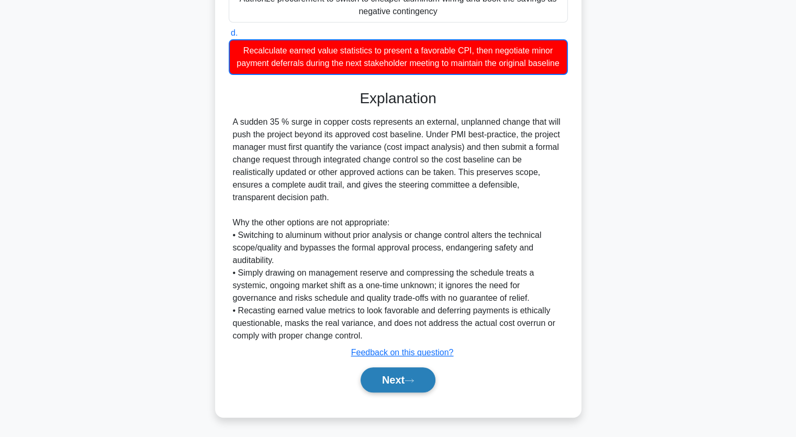
click at [389, 380] on button "Next" at bounding box center [398, 379] width 75 height 25
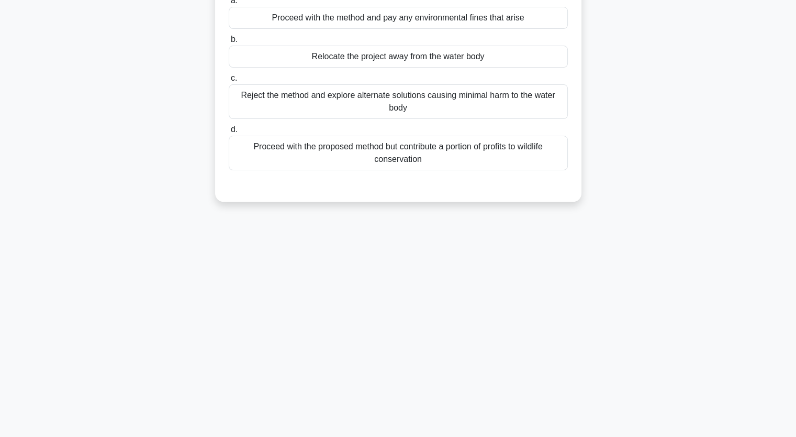
scroll to position [0, 0]
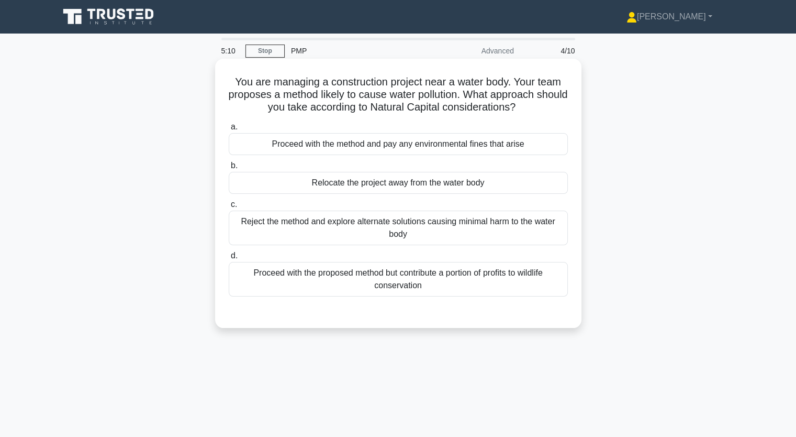
drag, startPoint x: 234, startPoint y: 83, endPoint x: 497, endPoint y: 291, distance: 335.0
click at [497, 291] on div "You are managing a construction project near a water body. Your team proposes a…" at bounding box center [398, 193] width 358 height 261
copy div "ou are managing a construction project near a water body. Your team proposes a …"
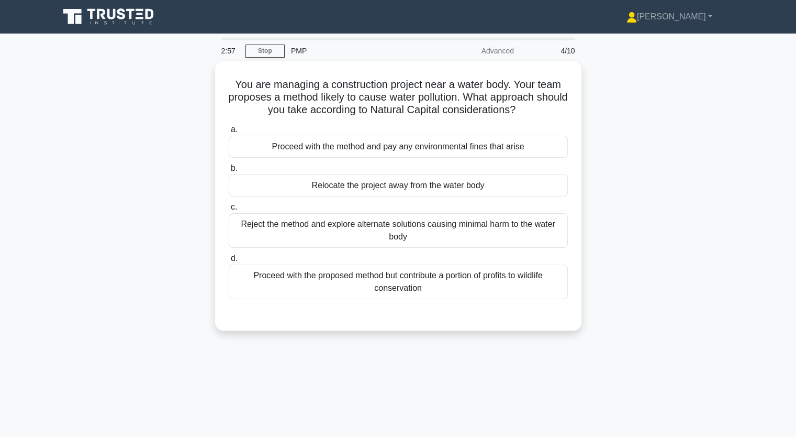
click at [159, 211] on div "You are managing a construction project near a water body. Your team proposes a…" at bounding box center [398, 202] width 691 height 282
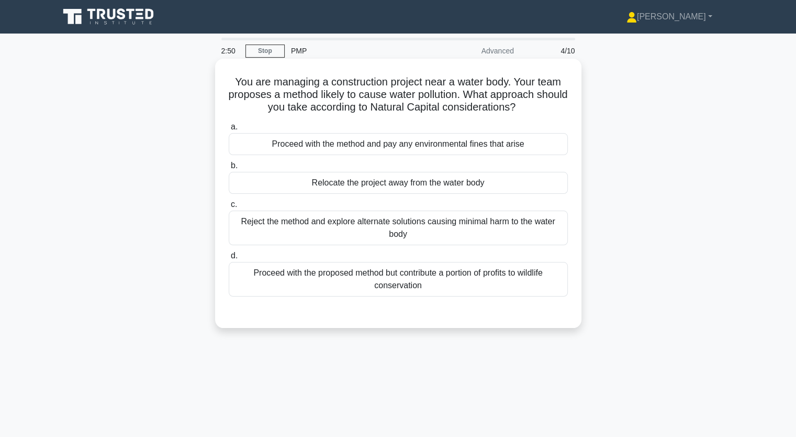
drag, startPoint x: 230, startPoint y: 79, endPoint x: 442, endPoint y: 150, distance: 223.3
click at [442, 150] on div "You are managing a construction project near a water body. Your team proposes a…" at bounding box center [398, 193] width 358 height 261
click at [528, 111] on icon ".spinner_0XTQ{transform-origin:center;animation:spinner_y6GP .75s linear infini…" at bounding box center [522, 108] width 13 height 13
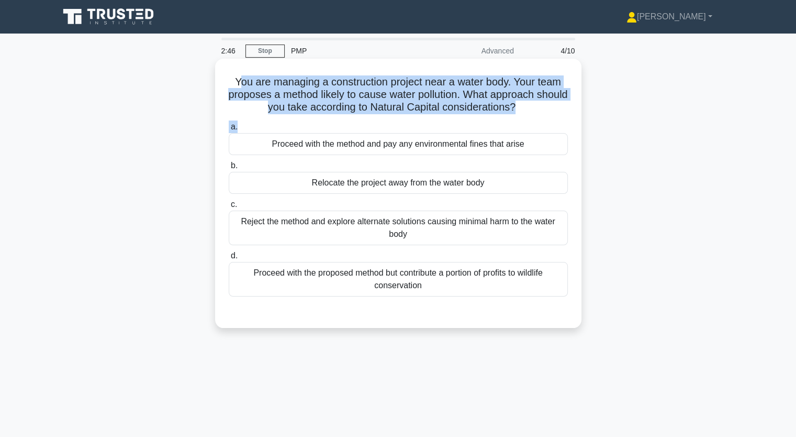
drag, startPoint x: 238, startPoint y: 85, endPoint x: 553, endPoint y: 124, distance: 316.9
click at [553, 124] on div "You are managing a construction project near a water body. Your team proposes a…" at bounding box center [398, 193] width 358 height 261
copy div "ou are managing a construction project near a water body. Your team proposes a …"
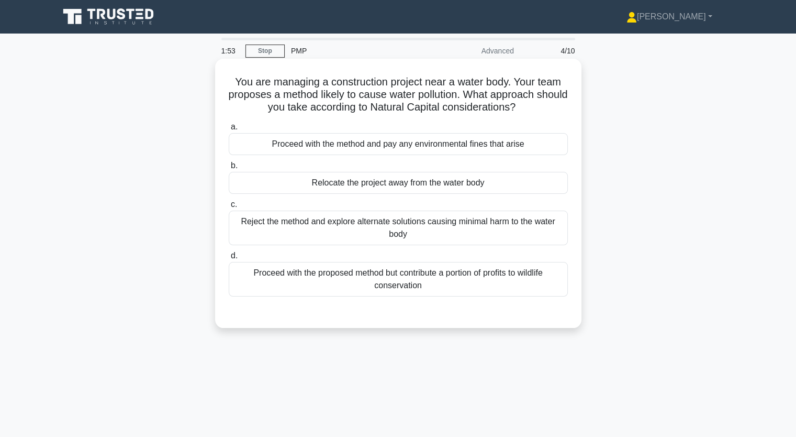
click at [359, 281] on div "Proceed with the proposed method but contribute a portion of profits to wildlif…" at bounding box center [398, 279] width 339 height 35
click at [229, 259] on input "d. Proceed with the proposed method but contribute a portion of profits to wild…" at bounding box center [229, 255] width 0 height 7
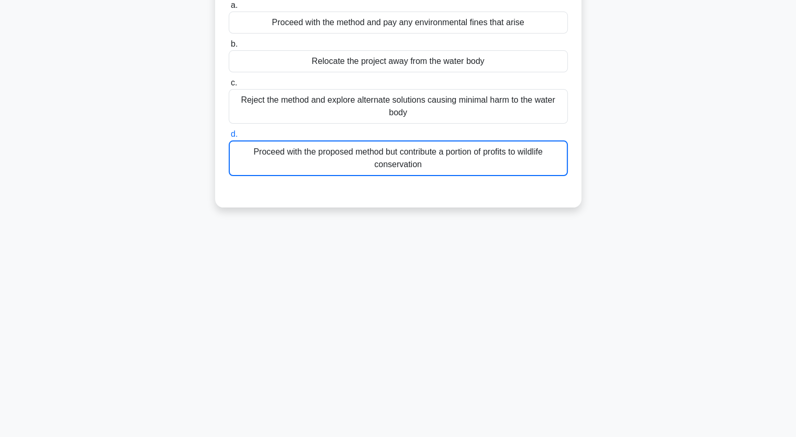
scroll to position [129, 0]
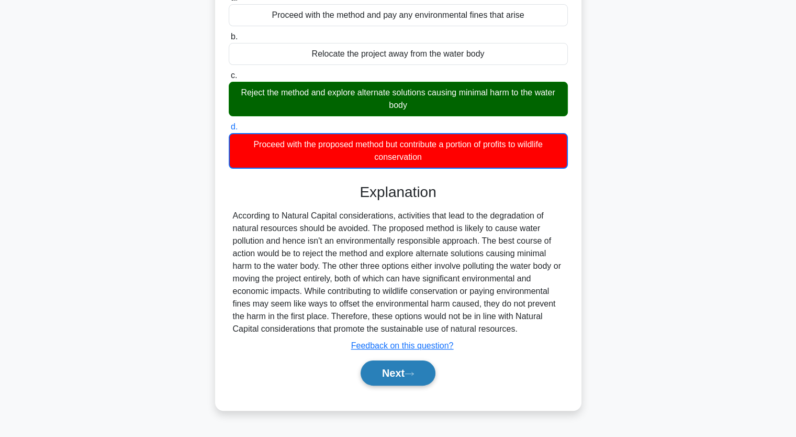
click at [411, 372] on icon at bounding box center [409, 374] width 9 height 6
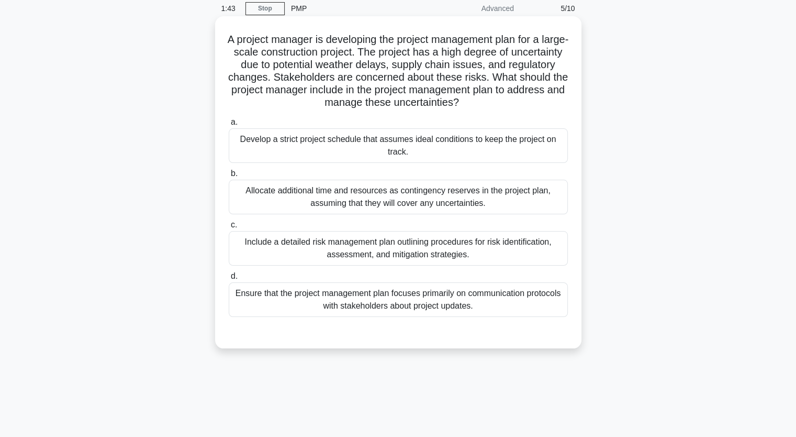
scroll to position [0, 0]
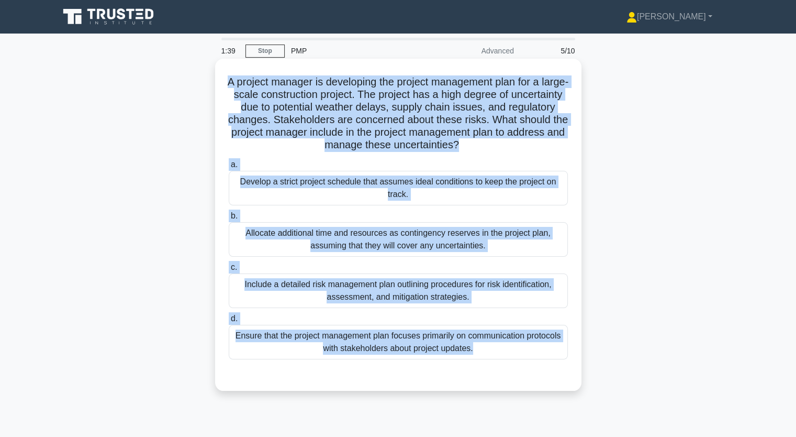
drag, startPoint x: 237, startPoint y: 80, endPoint x: 505, endPoint y: 362, distance: 389.1
click at [505, 362] on div "A project manager is developing the project management plan for a large-scale c…" at bounding box center [398, 224] width 358 height 323
copy div "A project manager is developing the project management plan for a large-scale c…"
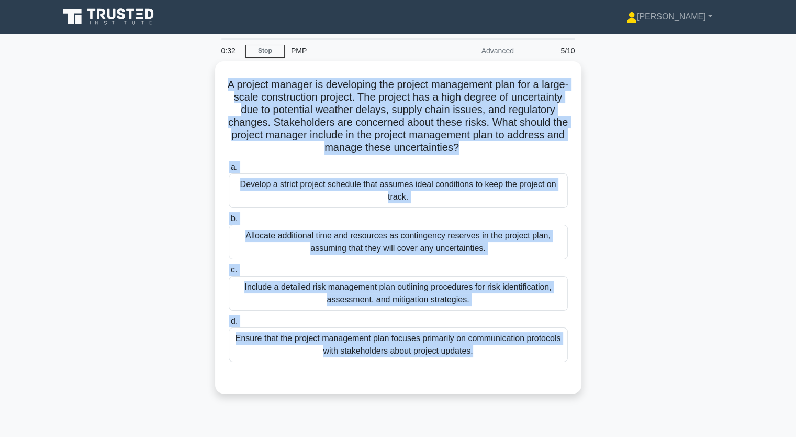
click at [120, 162] on div "A project manager is developing the project management plan for a large-scale c…" at bounding box center [398, 233] width 691 height 344
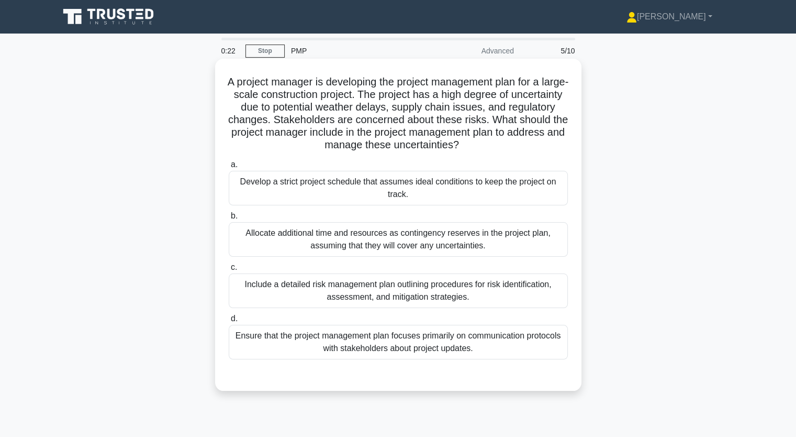
click at [331, 338] on div "Ensure that the project management plan focuses primarily on communication prot…" at bounding box center [398, 342] width 339 height 35
click at [229, 322] on input "d. Ensure that the project management plan focuses primarily on communication p…" at bounding box center [229, 318] width 0 height 7
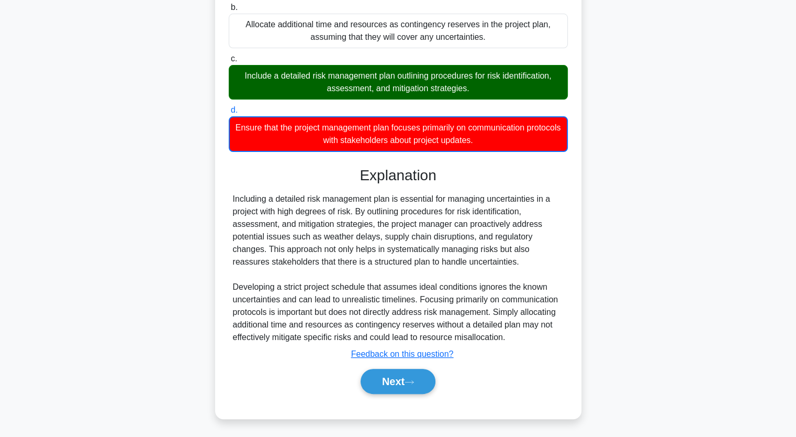
scroll to position [209, 0]
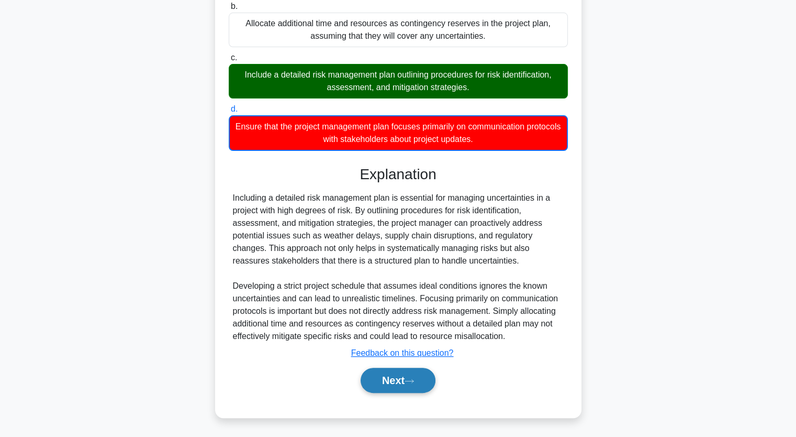
click at [387, 382] on button "Next" at bounding box center [398, 379] width 75 height 25
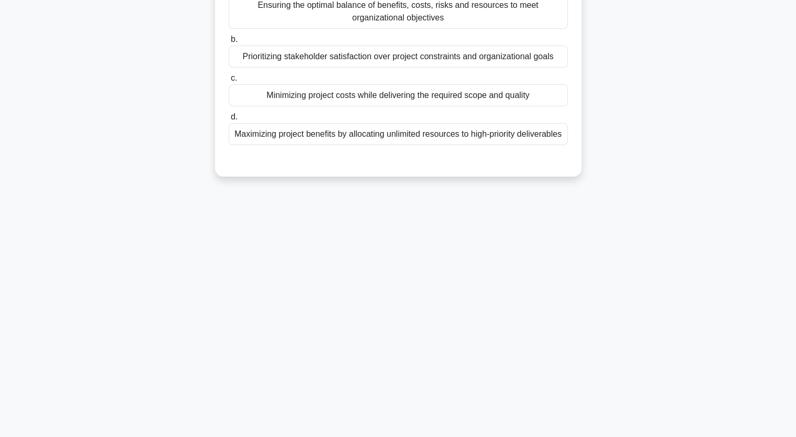
scroll to position [0, 0]
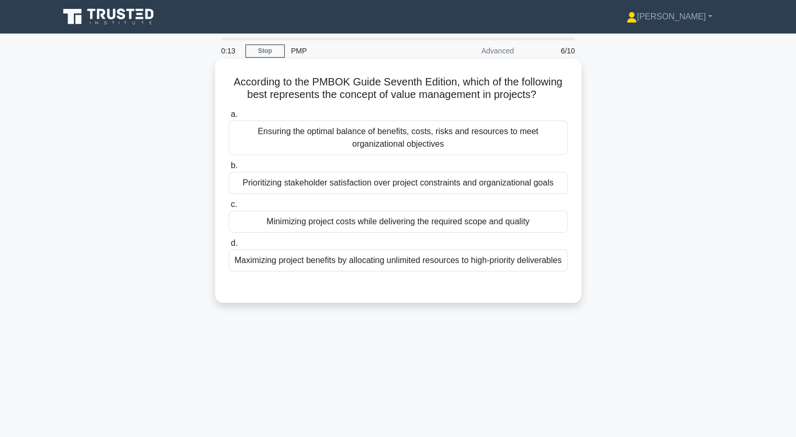
click at [285, 183] on div "Prioritizing stakeholder satisfaction over project constraints and organization…" at bounding box center [398, 183] width 339 height 22
click at [229, 169] on input "b. Prioritizing stakeholder satisfaction over project constraints and organizat…" at bounding box center [229, 165] width 0 height 7
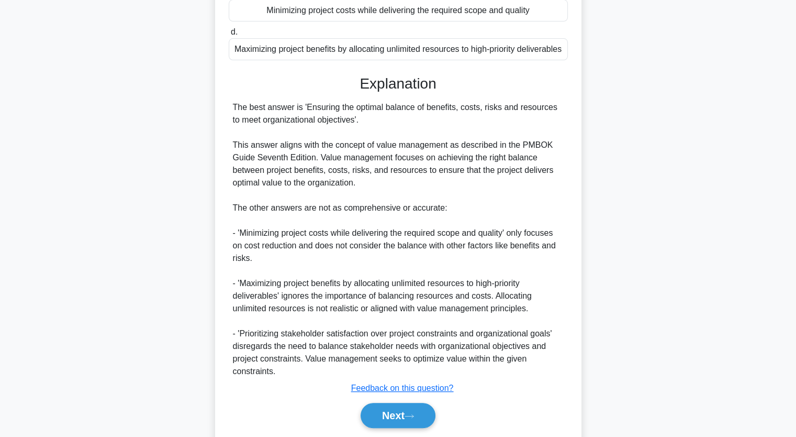
scroll to position [260, 0]
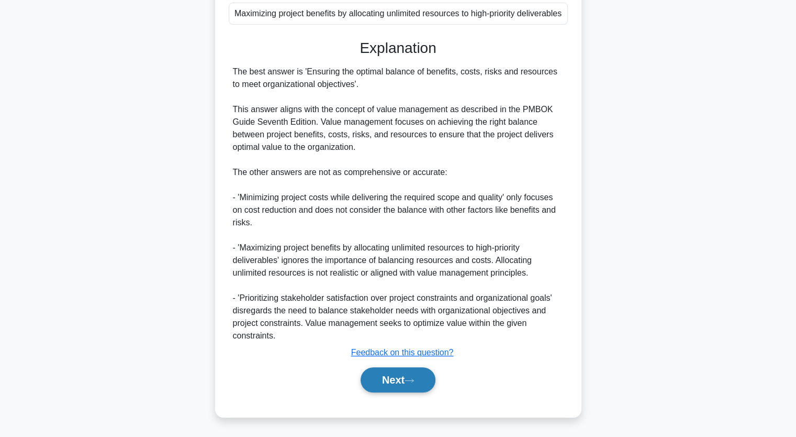
click at [413, 388] on button "Next" at bounding box center [398, 379] width 75 height 25
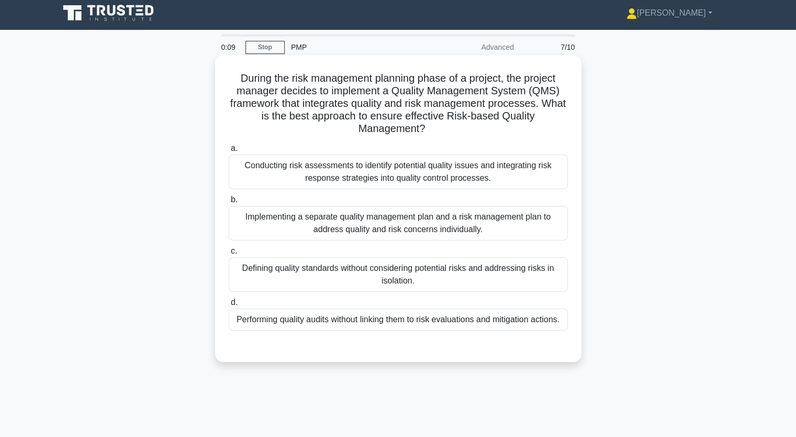
scroll to position [0, 0]
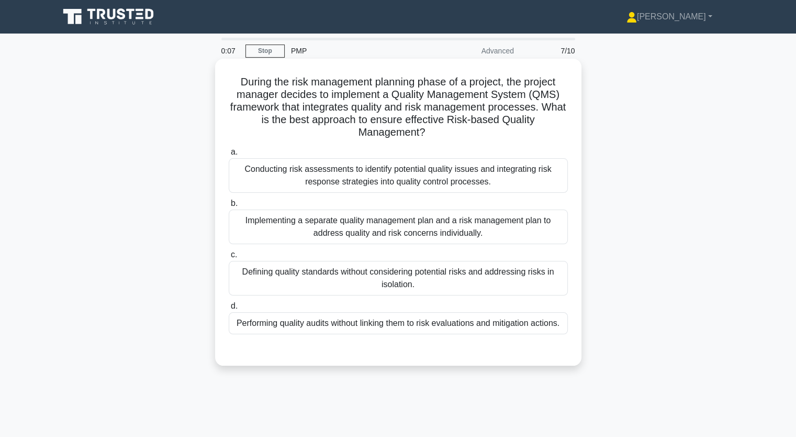
click at [291, 182] on div "Conducting risk assessments to identify potential quality issues and integratin…" at bounding box center [398, 175] width 339 height 35
click at [229, 155] on input "a. Conducting risk assessments to identify potential quality issues and integra…" at bounding box center [229, 152] width 0 height 7
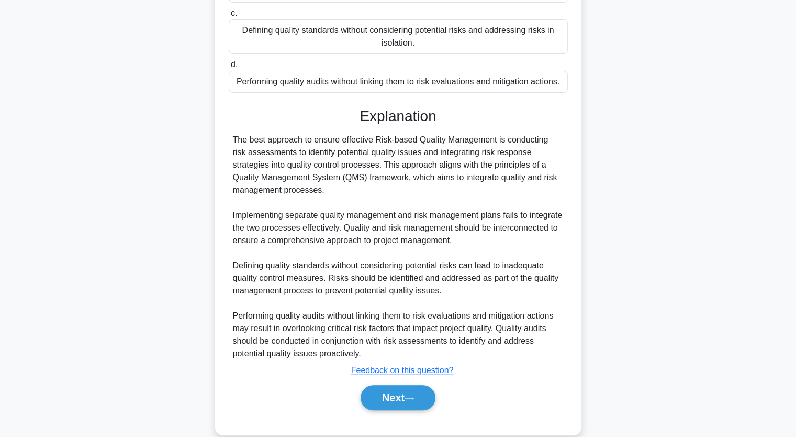
scroll to position [259, 0]
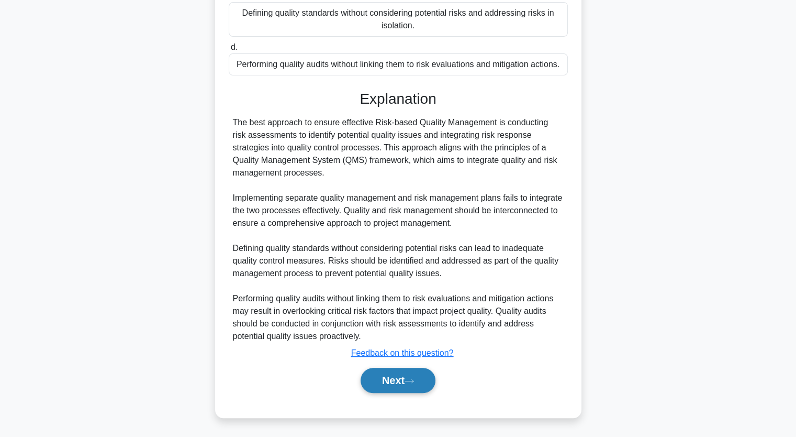
click at [397, 377] on button "Next" at bounding box center [398, 379] width 75 height 25
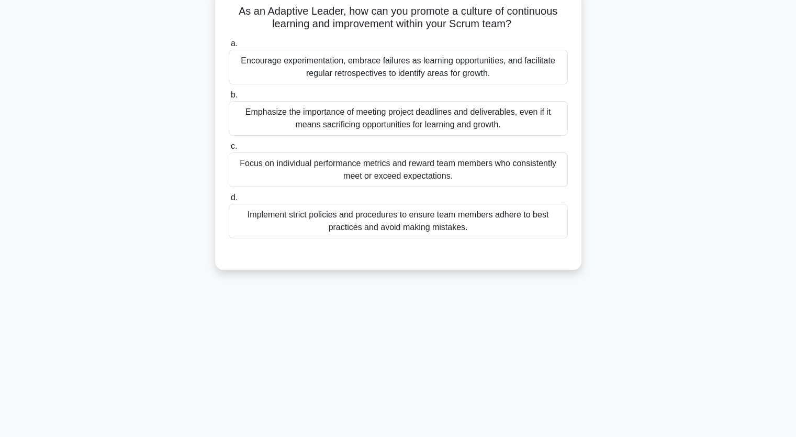
scroll to position [0, 0]
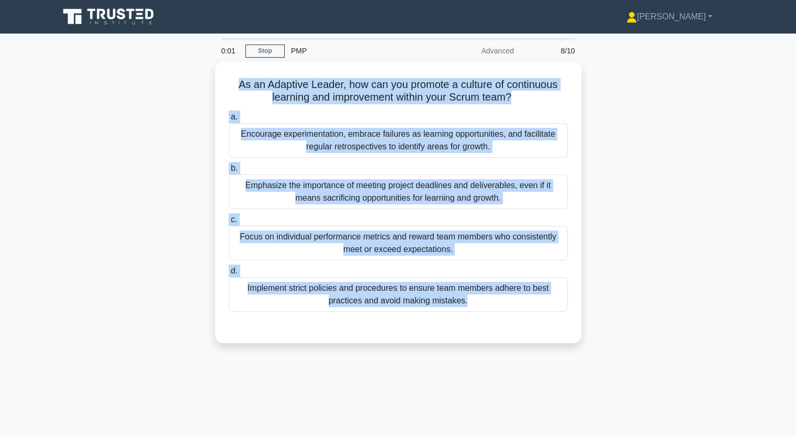
drag, startPoint x: 234, startPoint y: 77, endPoint x: 578, endPoint y: 367, distance: 449.5
click at [569, 396] on div "0:01 Stop PMP Advanced 8/10 As an Adaptive Leader, how can you promote a cultur…" at bounding box center [398, 299] width 691 height 523
copy div "As an Adaptive Leader, how can you promote a culture of continuous learning and…"
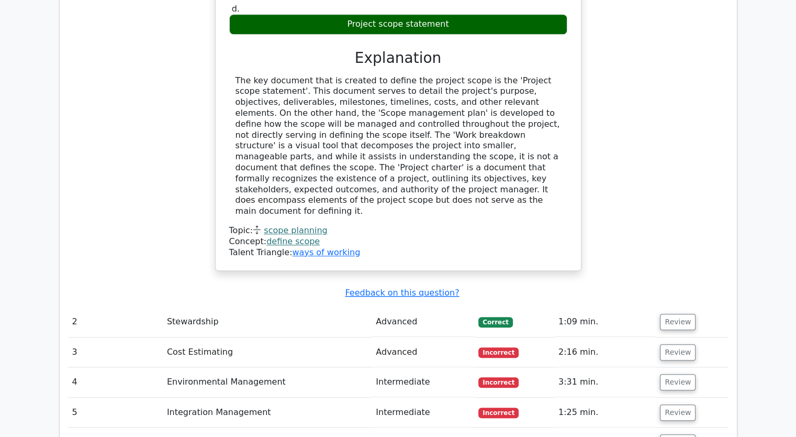
scroll to position [1082, 0]
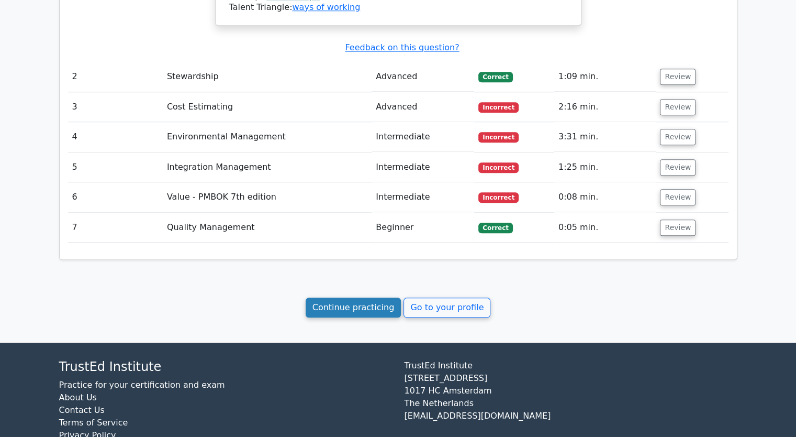
click at [356, 297] on link "Continue practicing" at bounding box center [354, 307] width 96 height 20
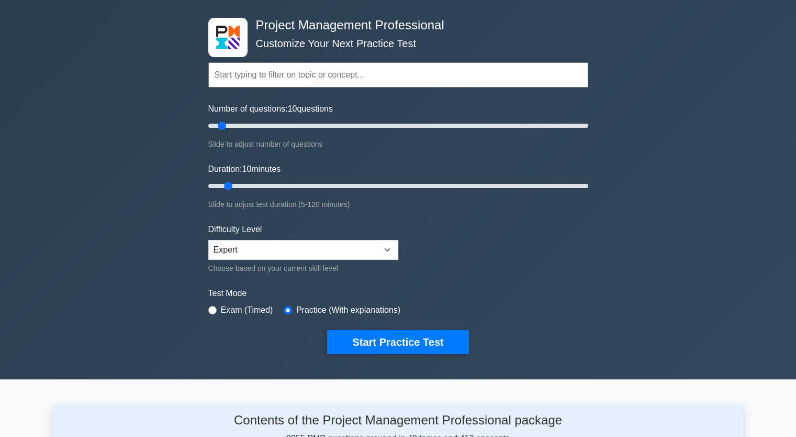
scroll to position [105, 0]
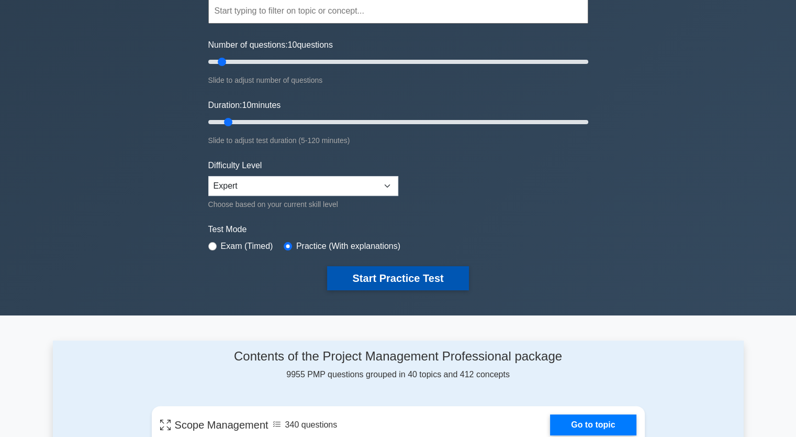
click at [385, 272] on button "Start Practice Test" at bounding box center [397, 278] width 141 height 24
click at [385, 275] on button "Start Practice Test" at bounding box center [397, 278] width 141 height 24
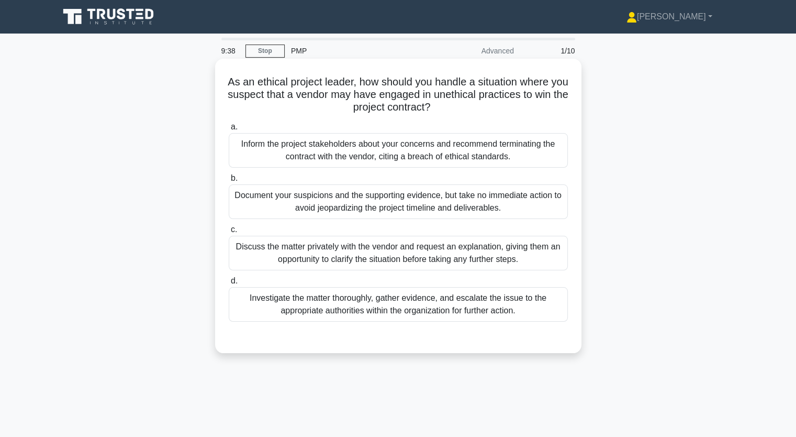
click at [382, 252] on div "Discuss the matter privately with the vendor and request an explanation, giving…" at bounding box center [398, 253] width 339 height 35
click at [229, 233] on input "c. Discuss the matter privately with the vendor and request an explanation, giv…" at bounding box center [229, 229] width 0 height 7
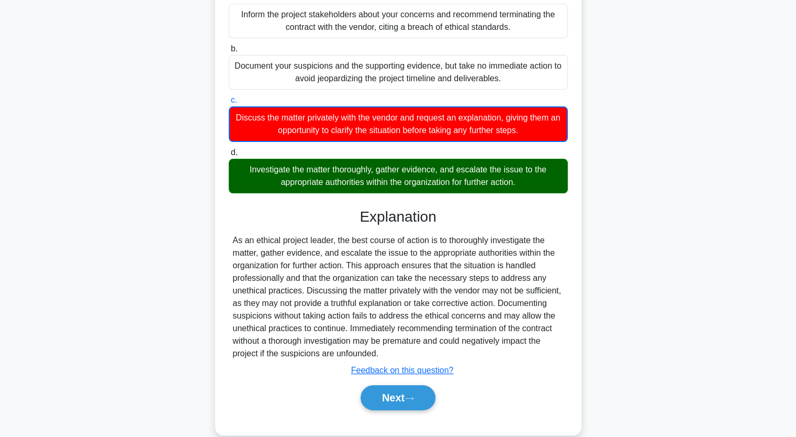
scroll to position [147, 0]
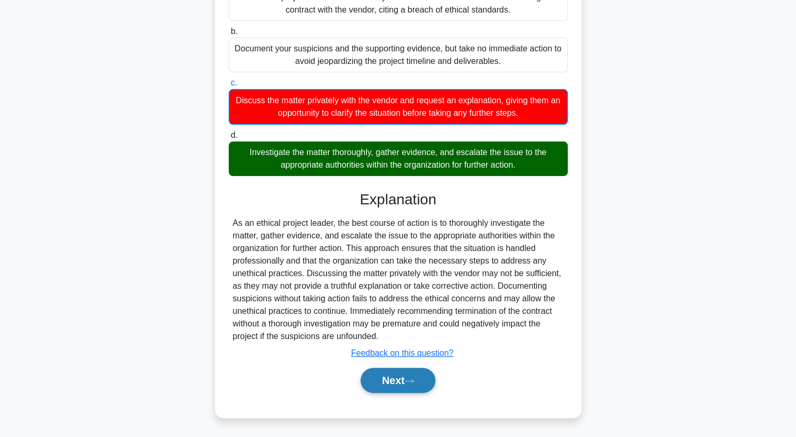
click at [395, 382] on button "Next" at bounding box center [398, 379] width 75 height 25
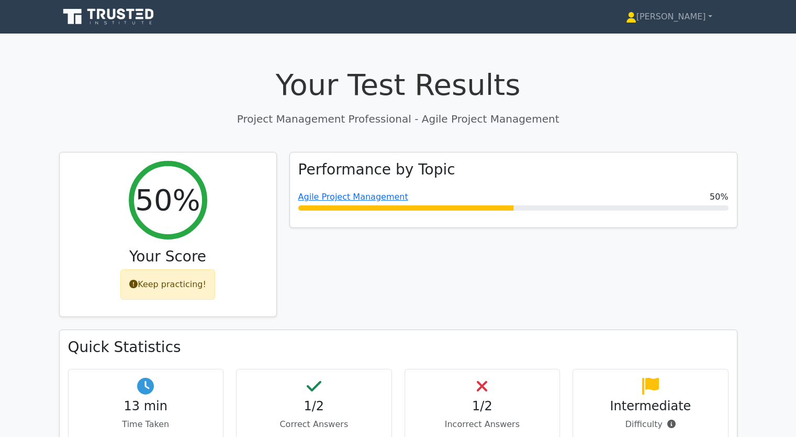
scroll to position [105, 0]
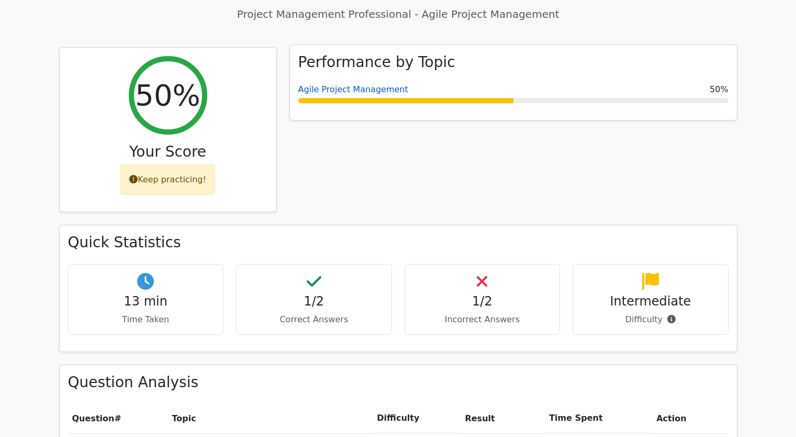
click at [349, 91] on link "Agile Project Management" at bounding box center [353, 89] width 110 height 10
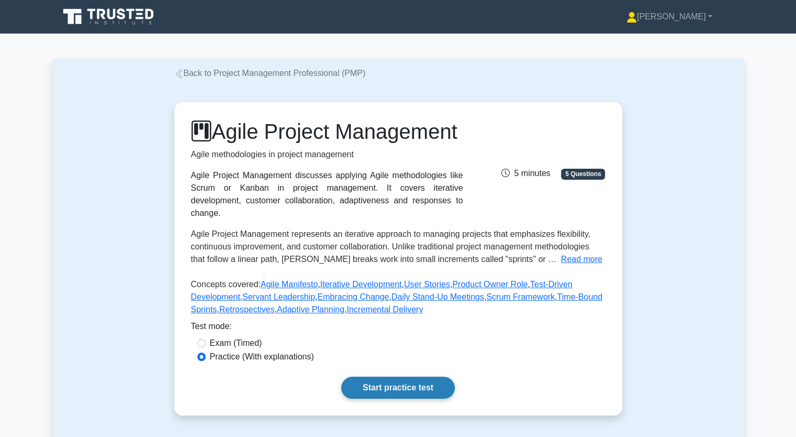
drag, startPoint x: 388, startPoint y: 402, endPoint x: 396, endPoint y: 414, distance: 13.6
click at [389, 398] on link "Start practice test" at bounding box center [398, 387] width 114 height 22
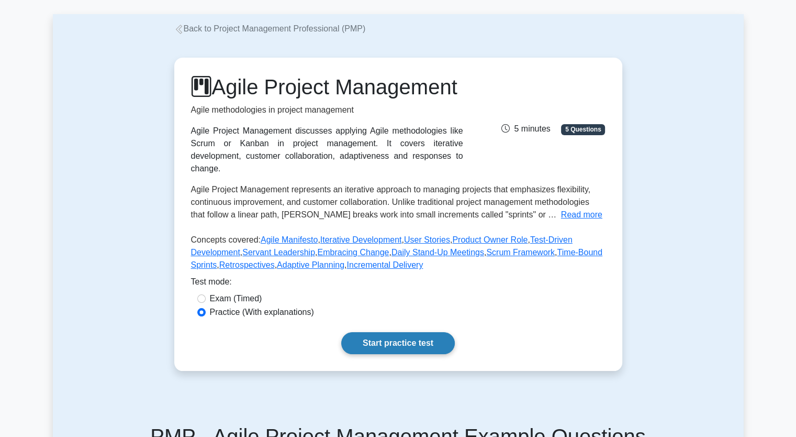
scroll to position [105, 0]
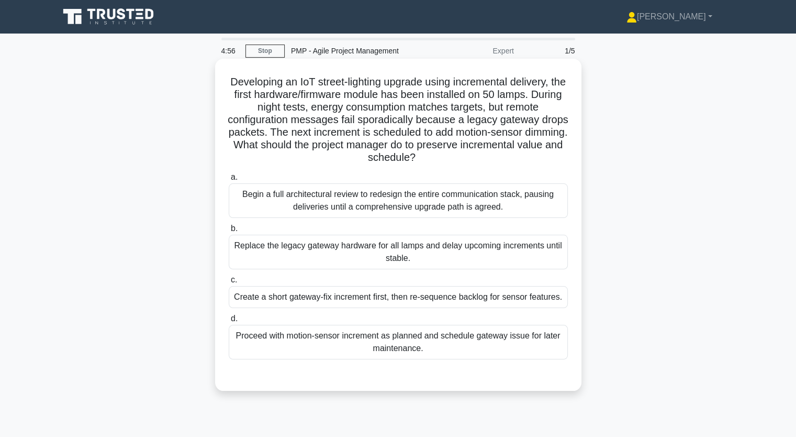
drag, startPoint x: 230, startPoint y: 80, endPoint x: 561, endPoint y: 356, distance: 431.0
click at [561, 356] on div "Developing an IoT street-lighting upgrade using incremental delivery, the first…" at bounding box center [398, 224] width 358 height 323
copy div "Developing an IoT street-lighting upgrade using incremental delivery, the first…"
